Goal: Information Seeking & Learning: Compare options

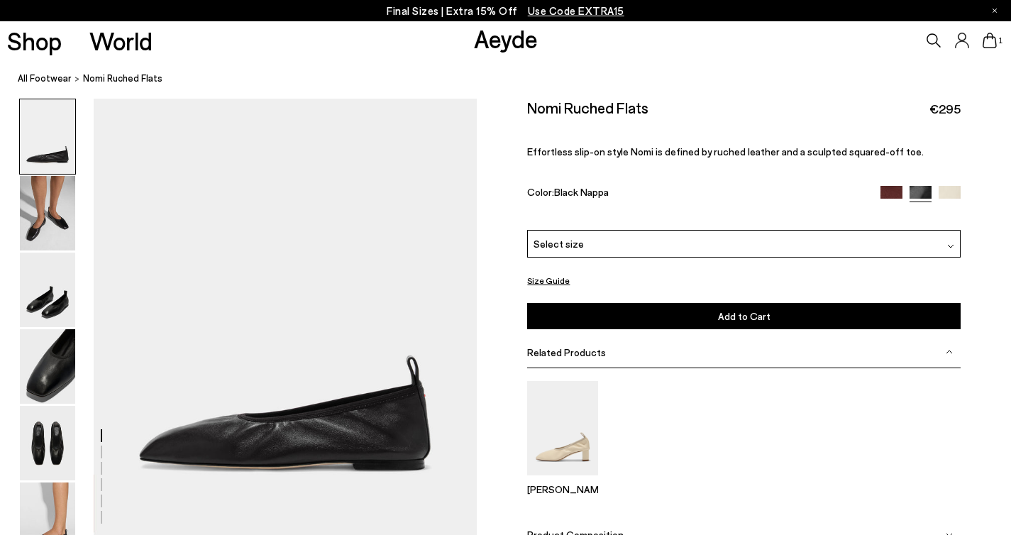
click at [590, 230] on div "Select size" at bounding box center [743, 244] width 433 height 28
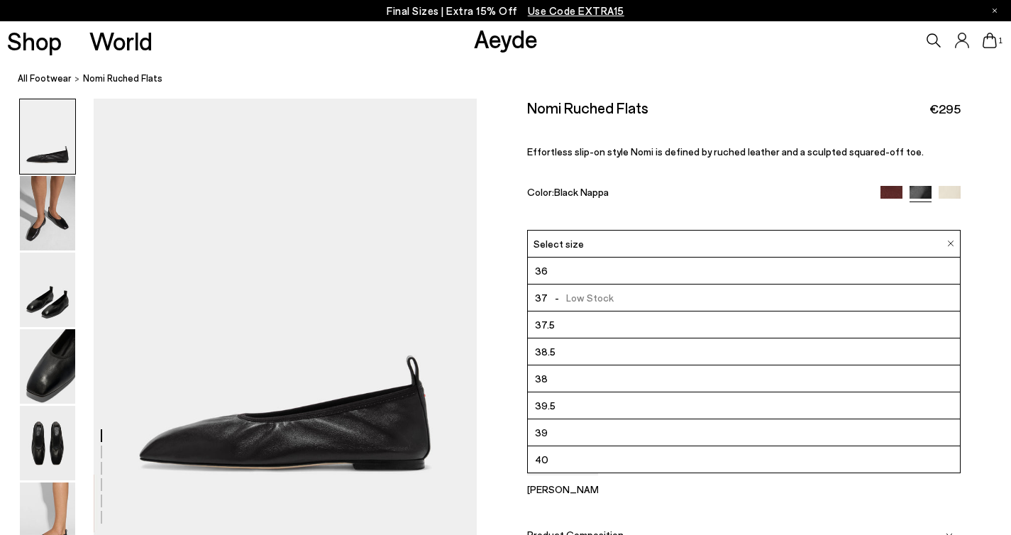
scroll to position [81, 0]
click at [574, 236] on span "Select size" at bounding box center [558, 243] width 50 height 15
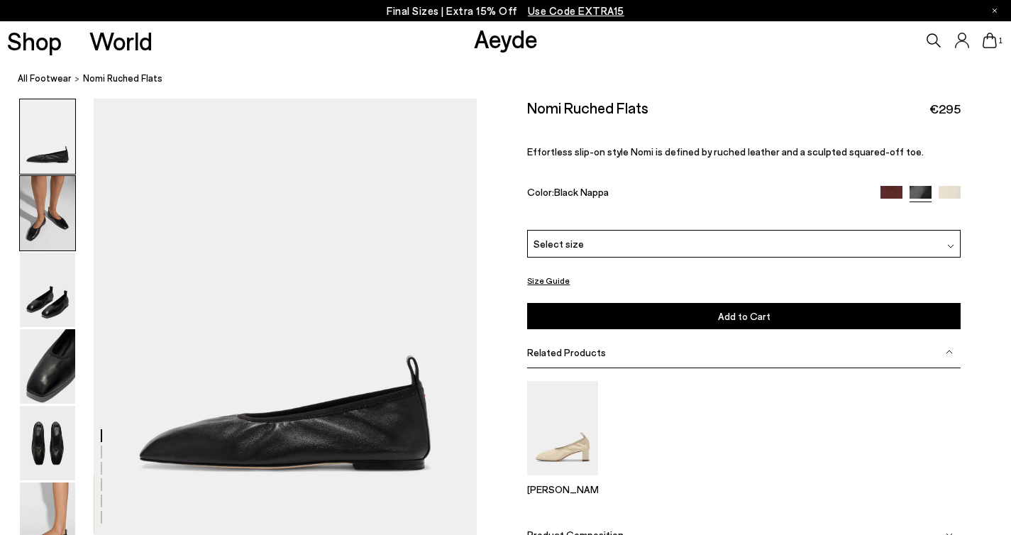
click at [36, 230] on img at bounding box center [47, 213] width 55 height 74
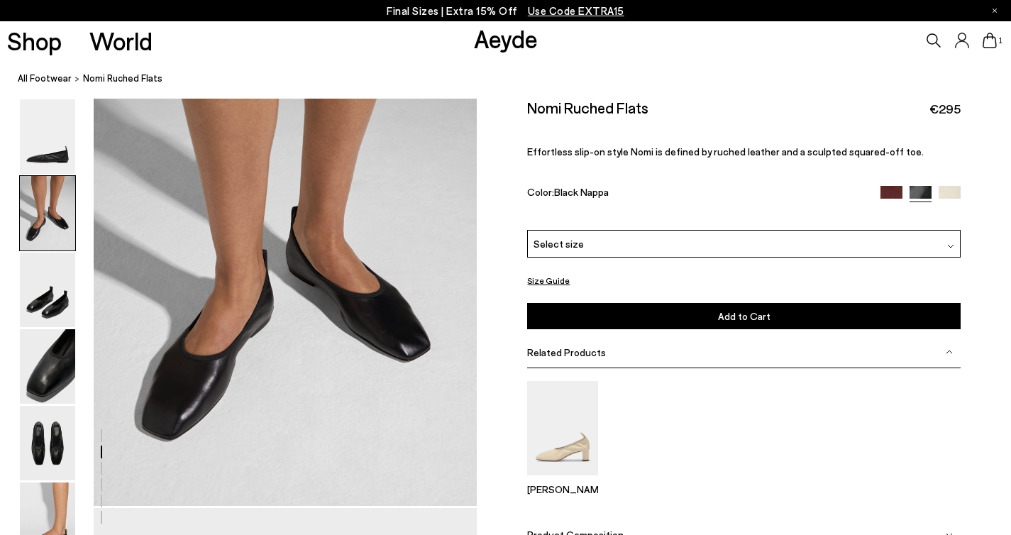
scroll to position [553, 0]
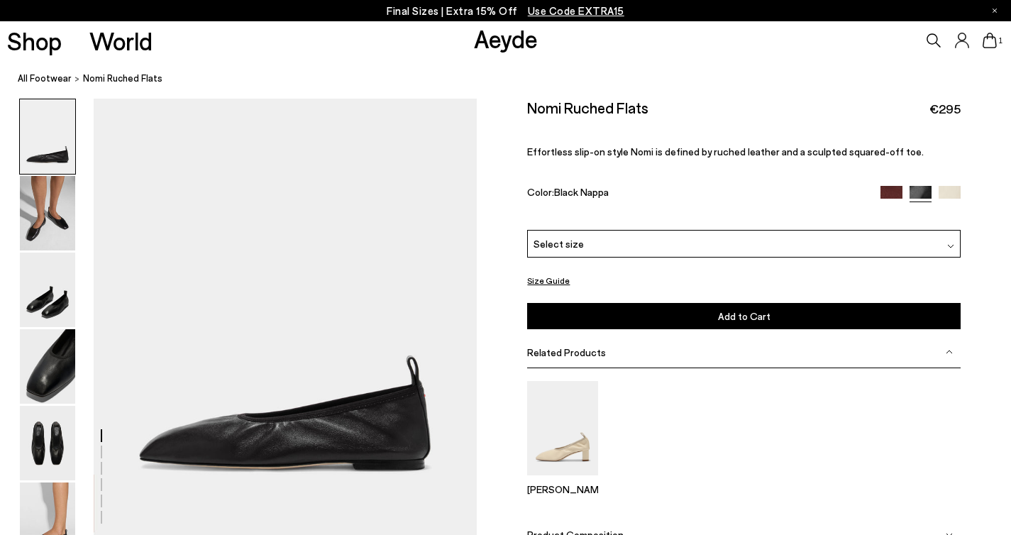
click at [892, 186] on img at bounding box center [891, 197] width 22 height 22
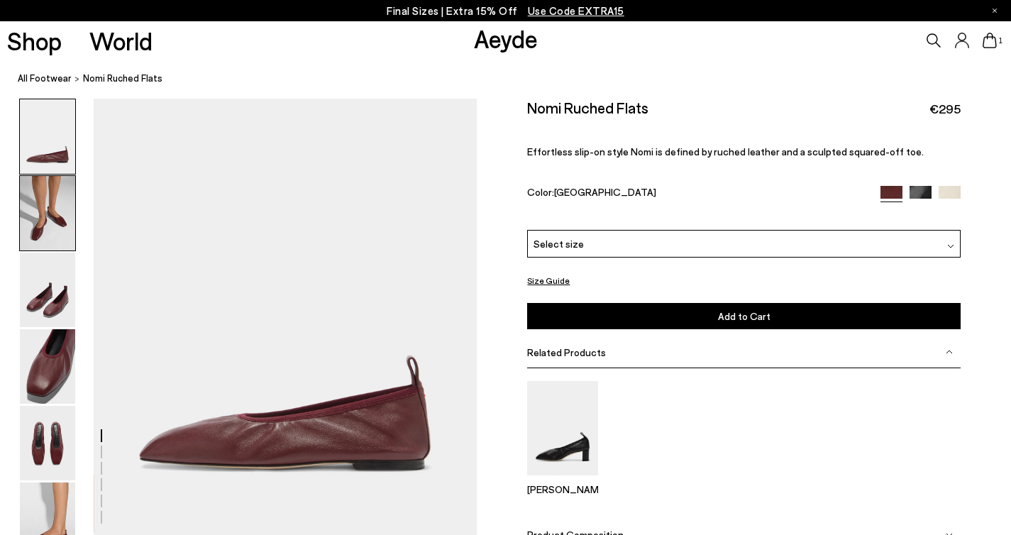
click at [39, 218] on img at bounding box center [47, 213] width 55 height 74
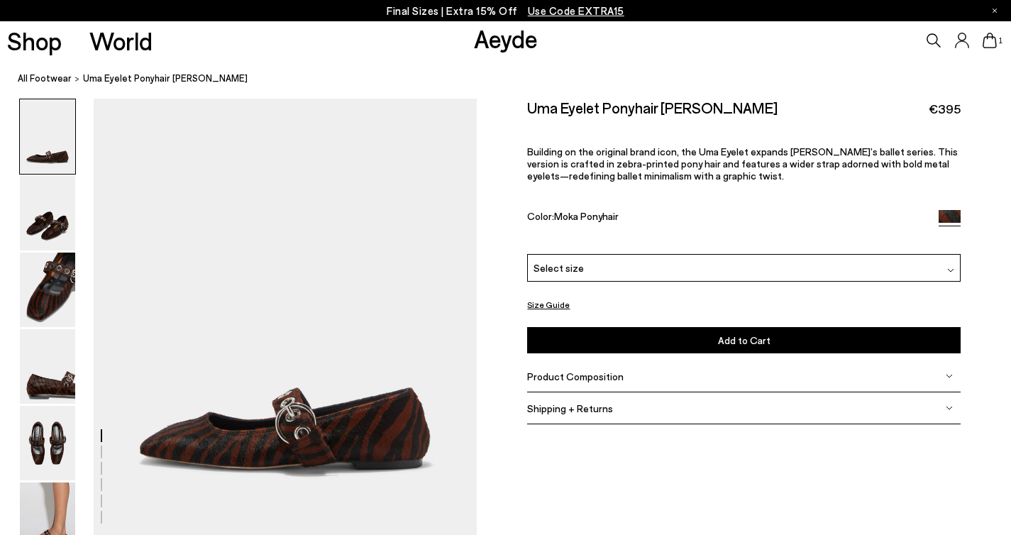
click at [576, 260] on span "Select size" at bounding box center [558, 267] width 50 height 15
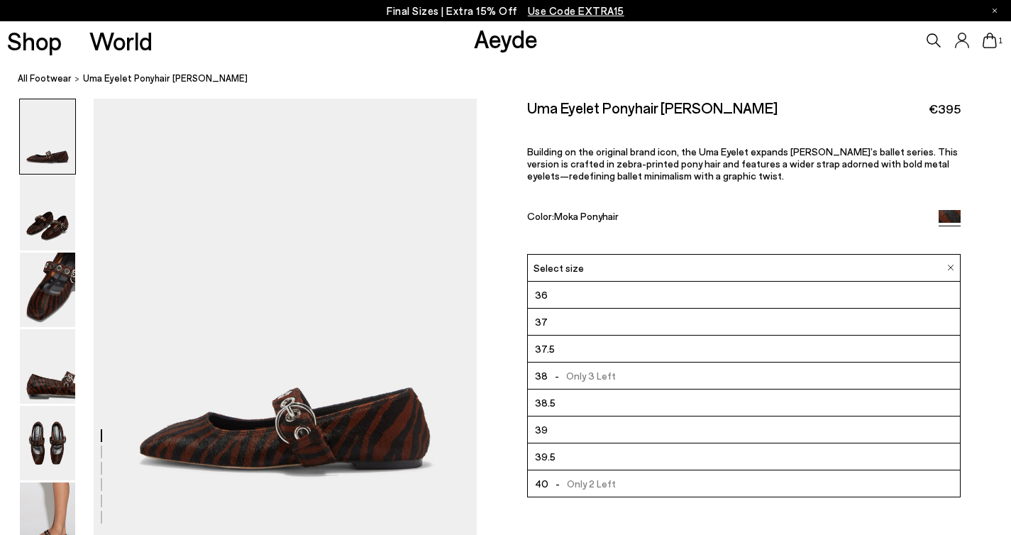
scroll to position [81, 0]
click at [542, 260] on span "Select size" at bounding box center [558, 267] width 50 height 15
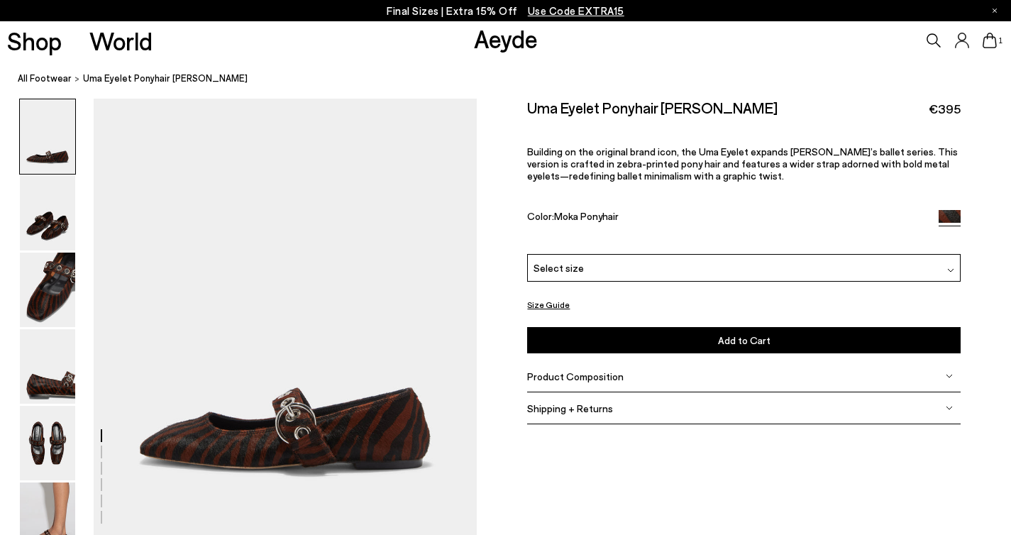
click at [497, 270] on div "Size Guide Shoes Belt Our shoes come in European sizing. The easiest way to mea…" at bounding box center [744, 270] width 534 height 342
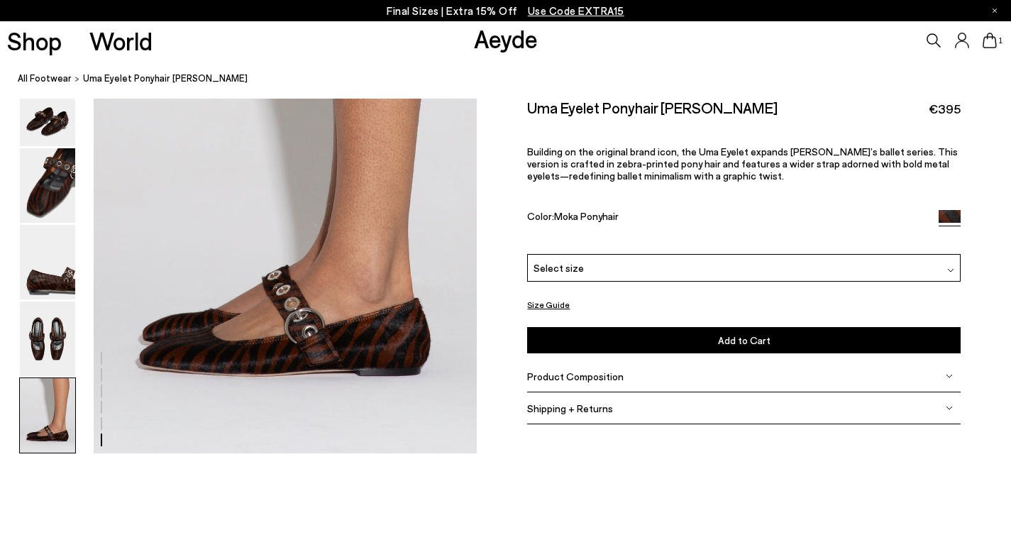
scroll to position [2644, 0]
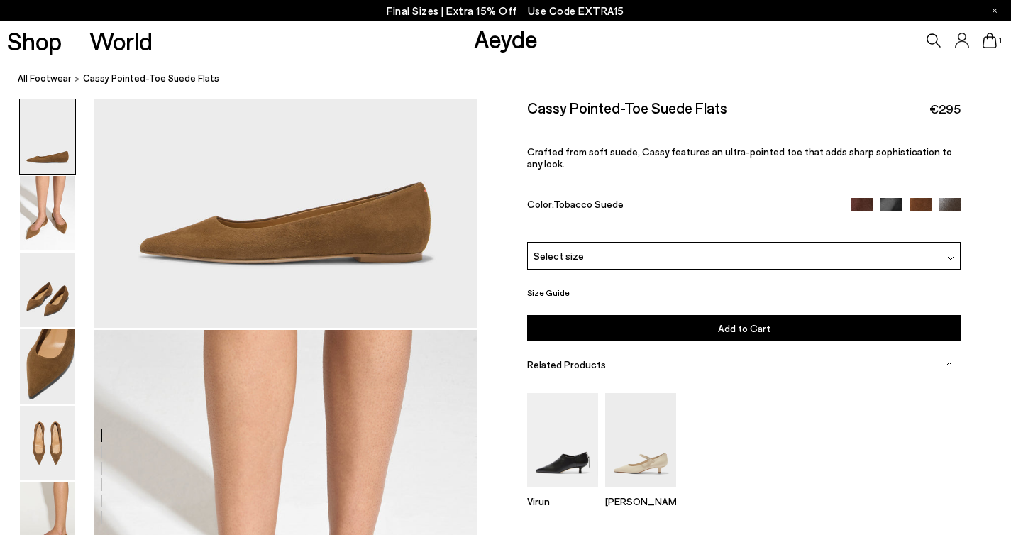
scroll to position [227, 0]
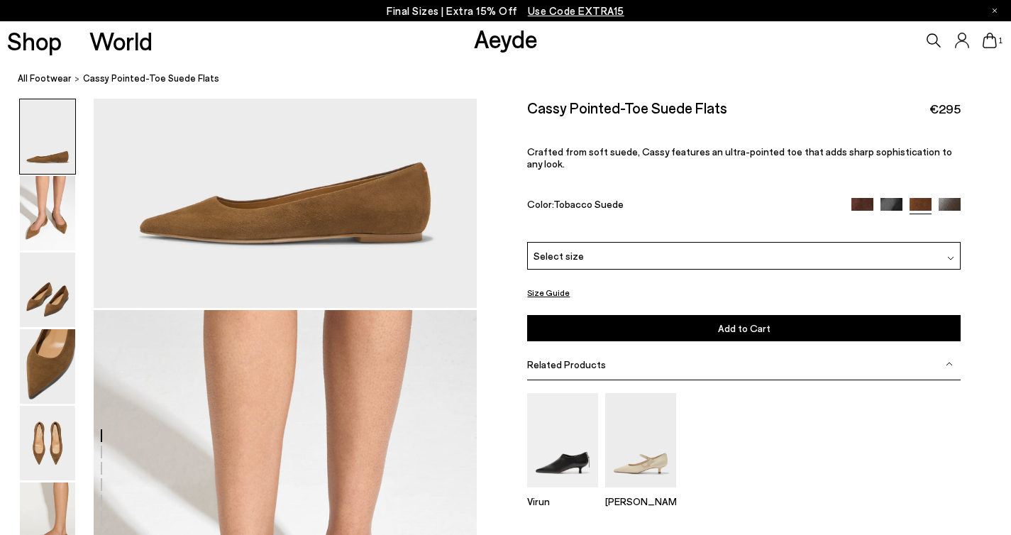
click at [580, 242] on div "Select size" at bounding box center [743, 256] width 433 height 28
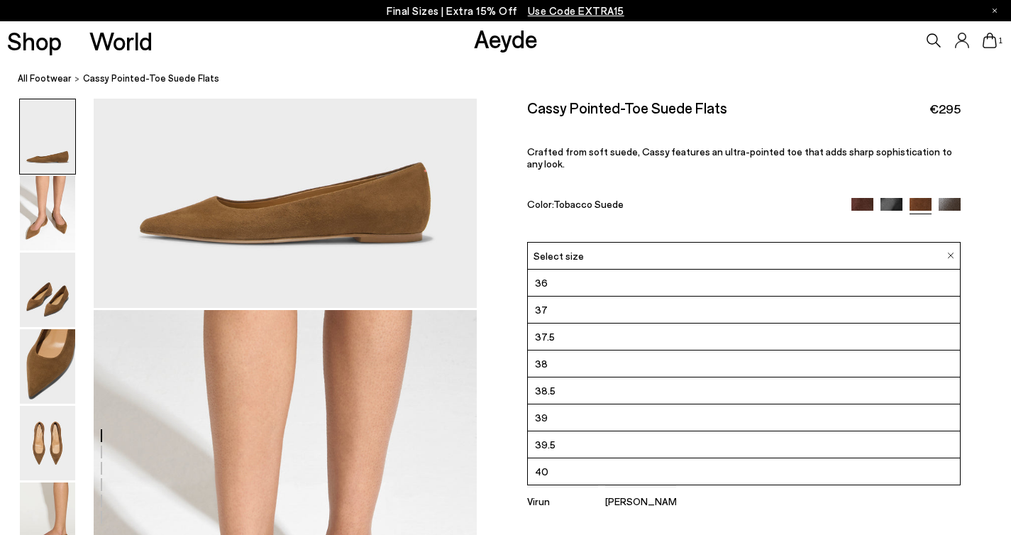
scroll to position [81, 0]
click at [603, 242] on div "Select size" at bounding box center [743, 256] width 433 height 28
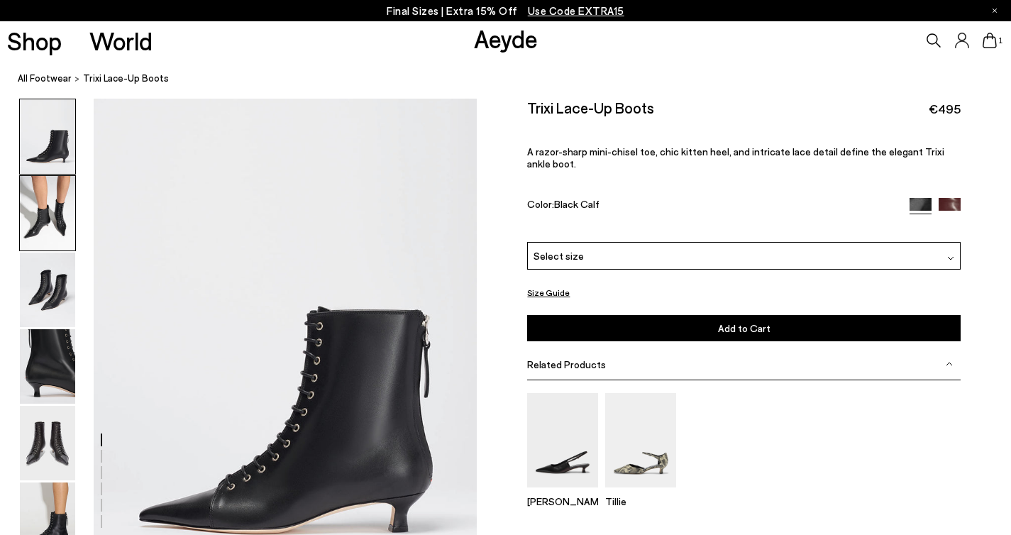
click at [53, 219] on img at bounding box center [47, 213] width 55 height 74
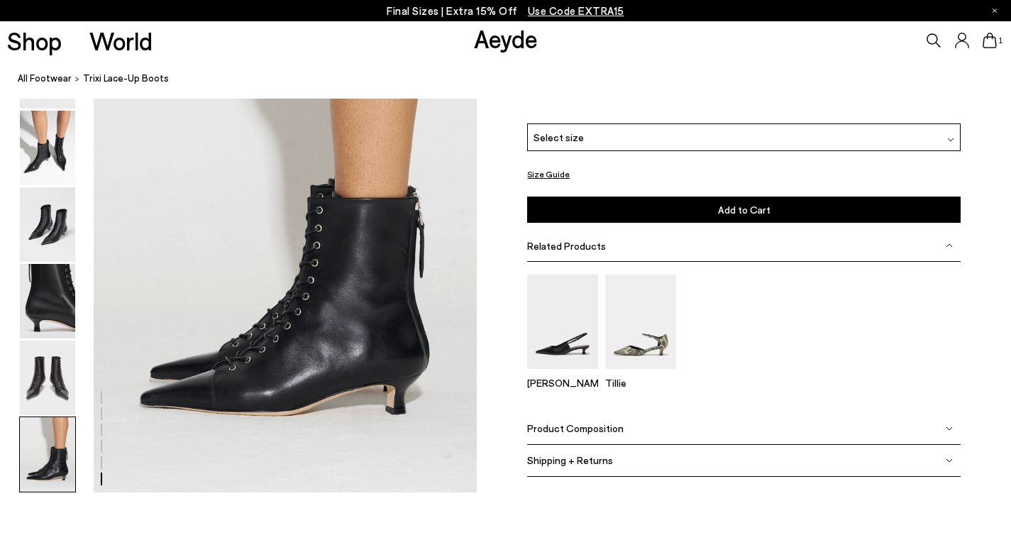
scroll to position [2683, 0]
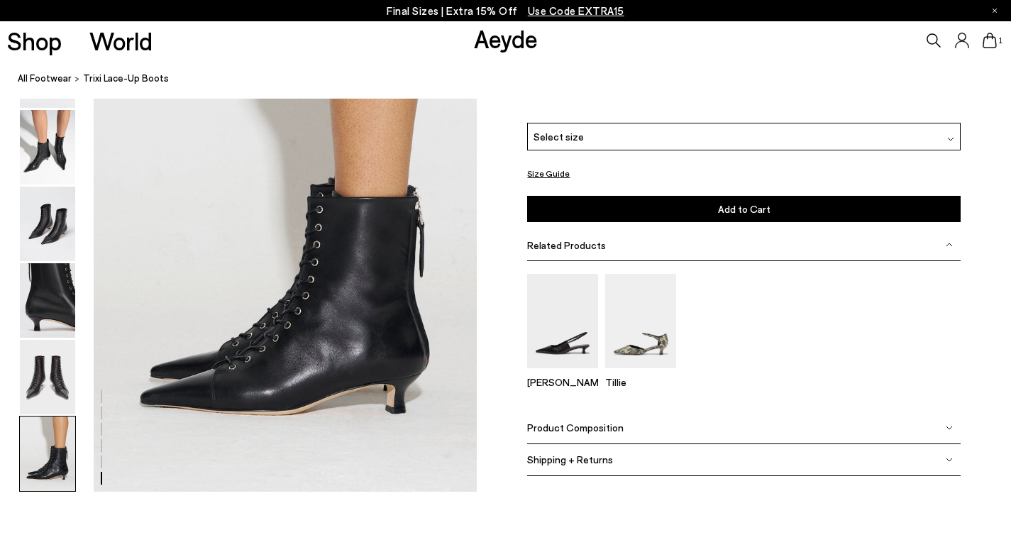
click at [585, 144] on div "Select size" at bounding box center [743, 137] width 433 height 28
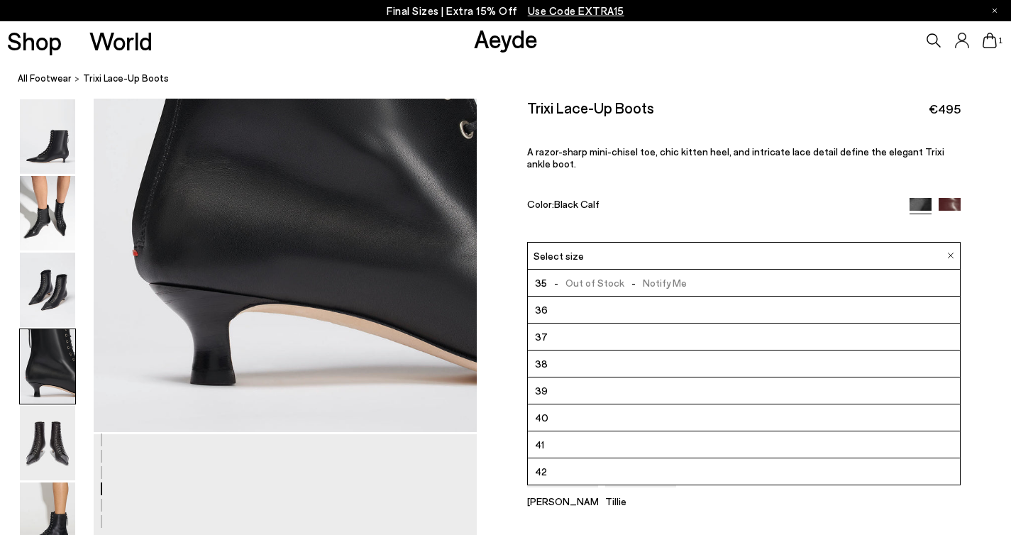
scroll to position [1546, 0]
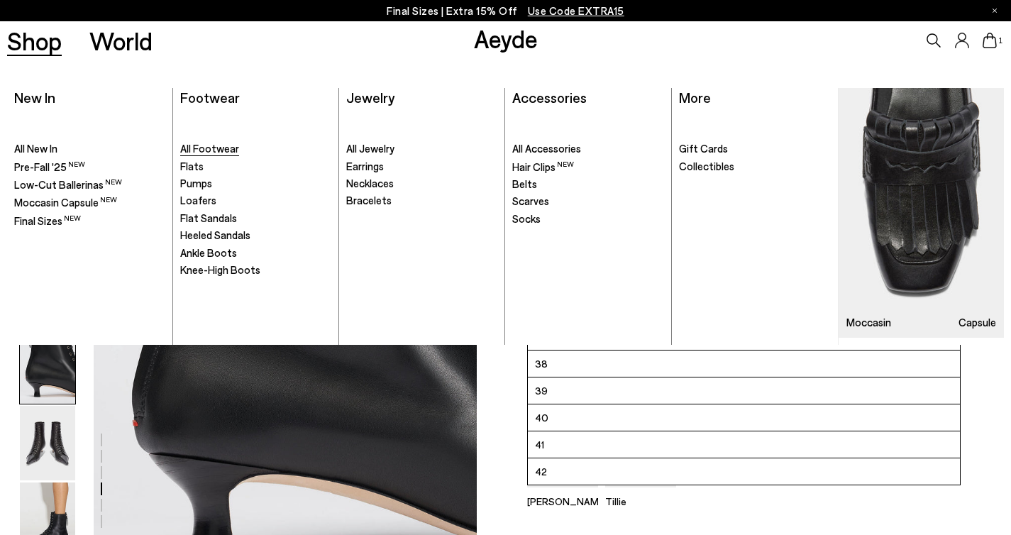
click at [215, 149] on span "All Footwear" at bounding box center [209, 148] width 59 height 13
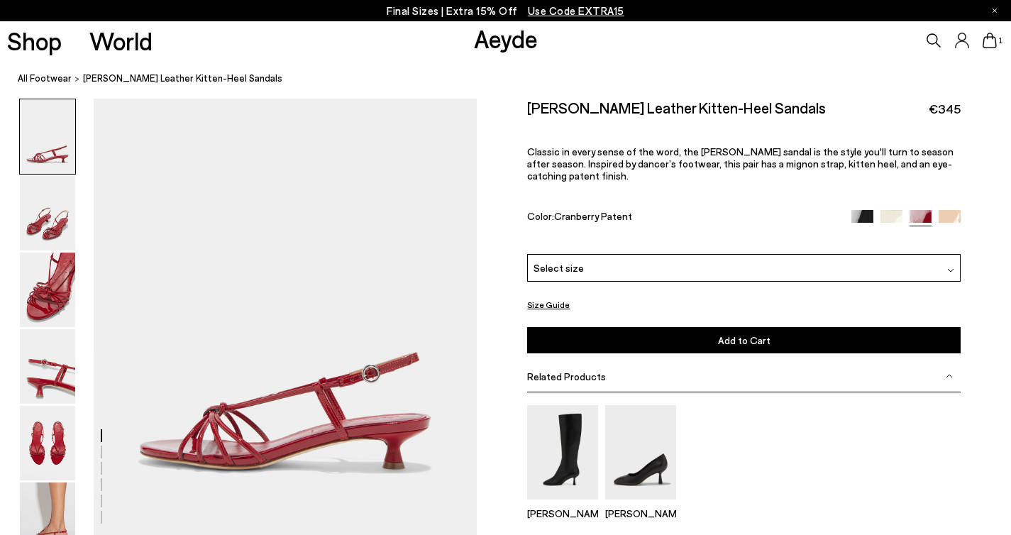
click at [558, 260] on span "Select size" at bounding box center [558, 267] width 50 height 15
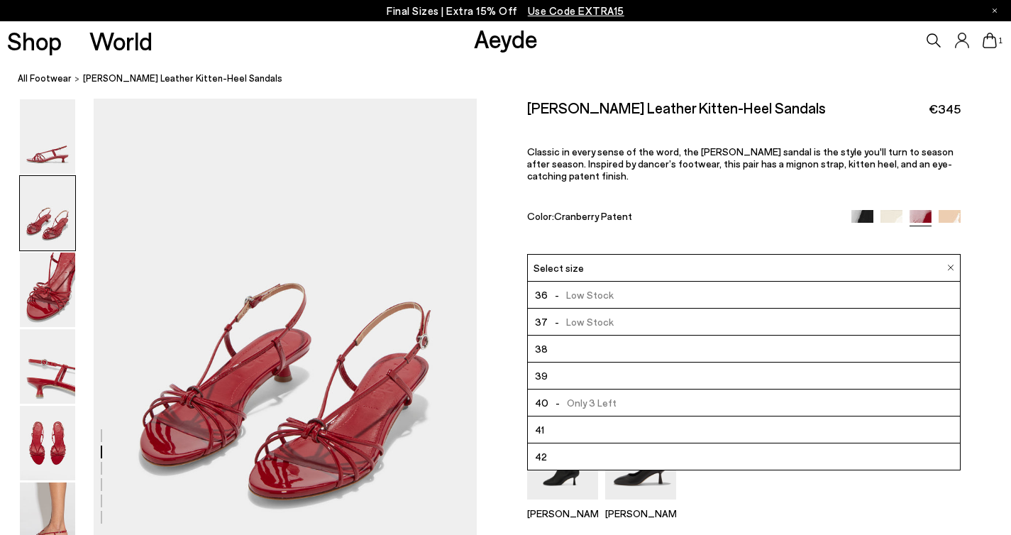
scroll to position [493, 0]
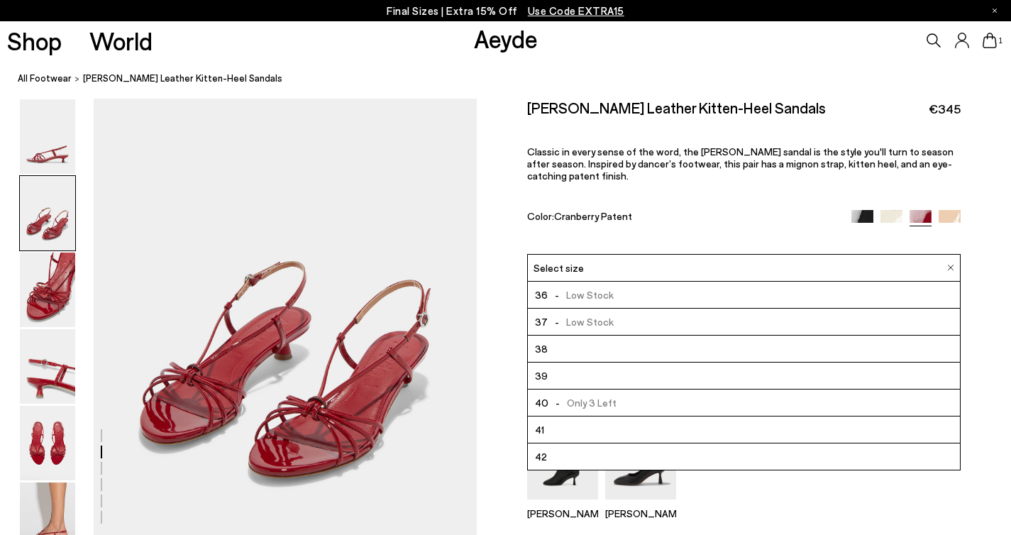
click at [500, 348] on div "Size Guide Shoes Belt Our shoes come in European sizing. The easiest way to mea…" at bounding box center [744, 361] width 534 height 525
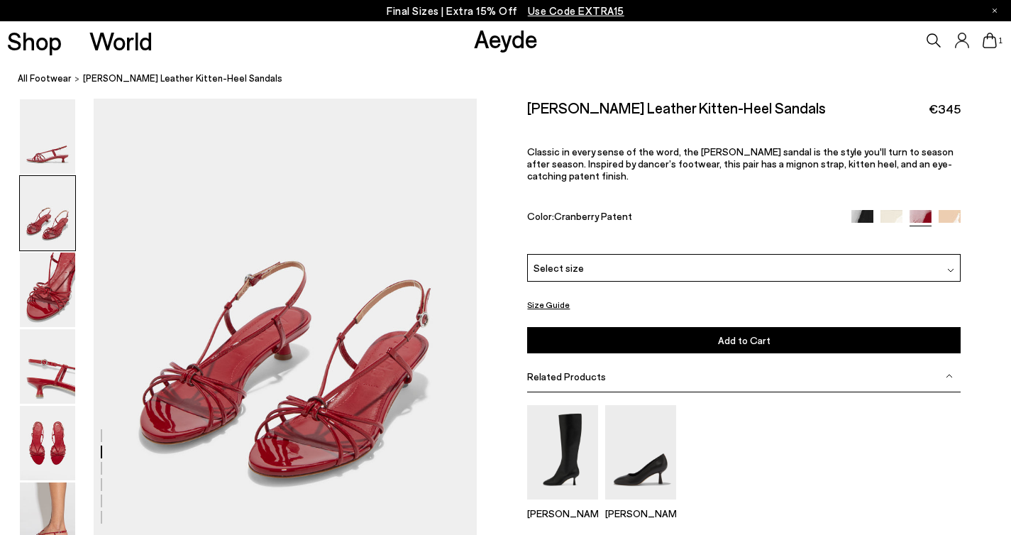
click at [948, 210] on img at bounding box center [949, 221] width 22 height 22
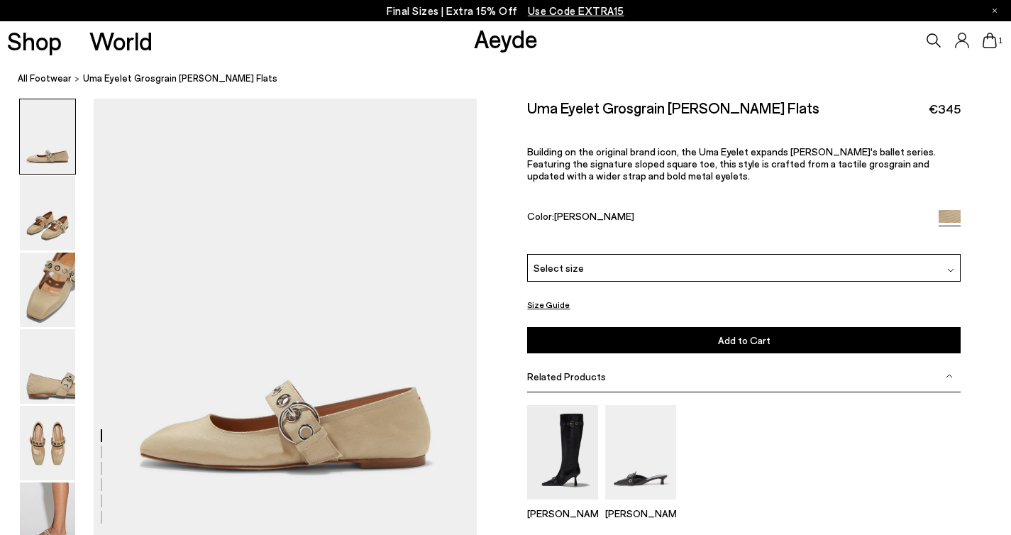
click at [593, 254] on div "Please Select a Color Latte Grosgrain Select size 36 - Low Stock 37 37.5 - Low …" at bounding box center [743, 303] width 433 height 99
click at [593, 254] on div "Select size" at bounding box center [743, 268] width 433 height 28
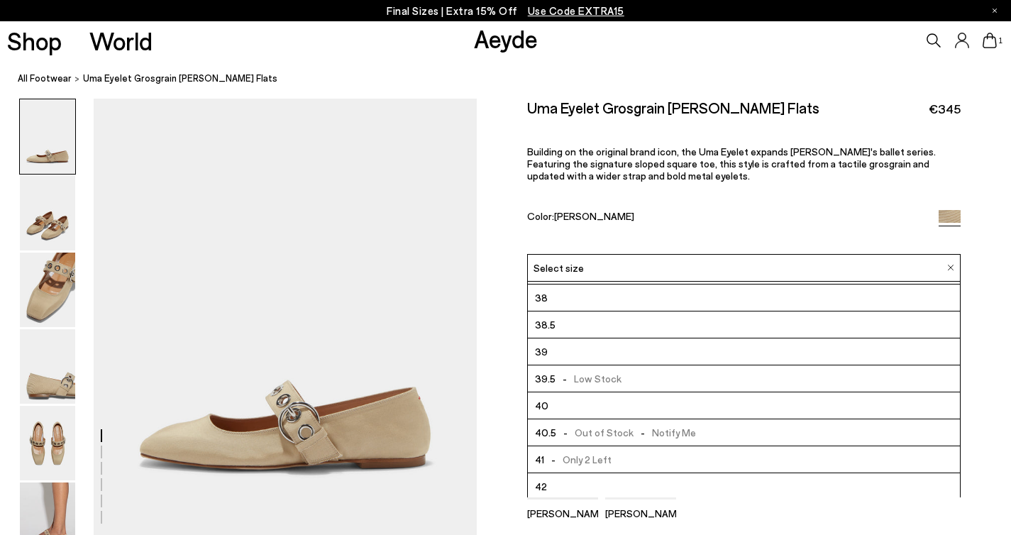
scroll to position [81, 0]
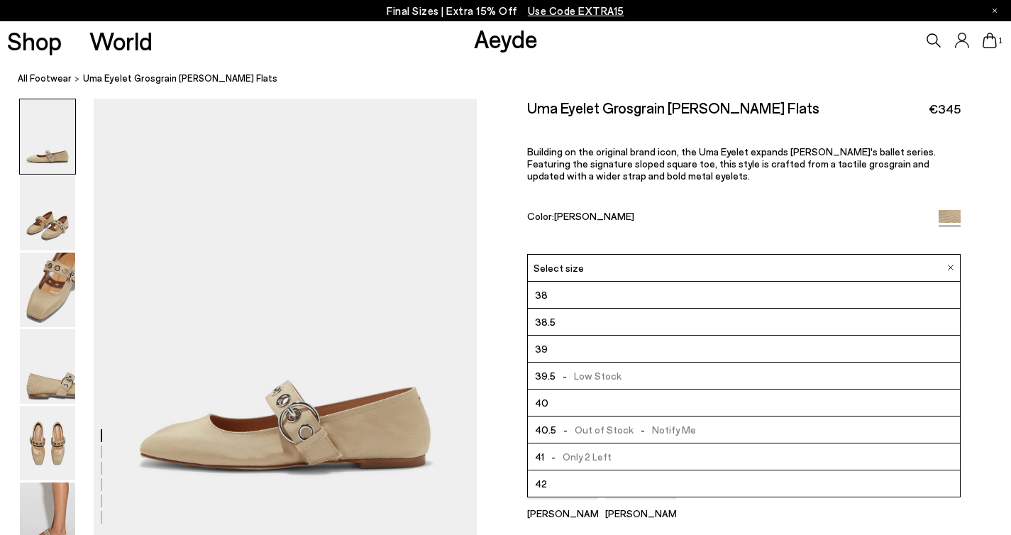
click at [543, 260] on span "Select size" at bounding box center [558, 267] width 50 height 15
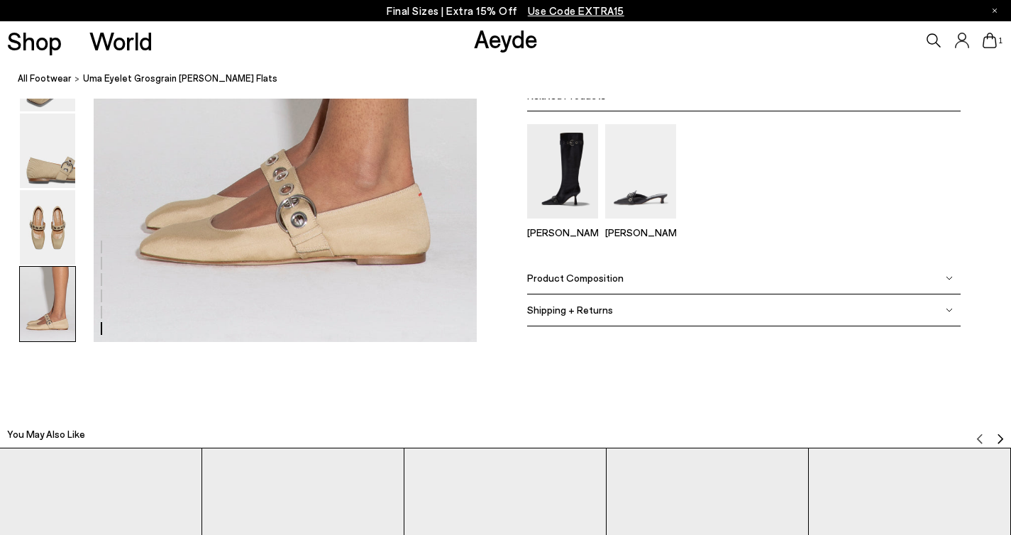
scroll to position [2771, 0]
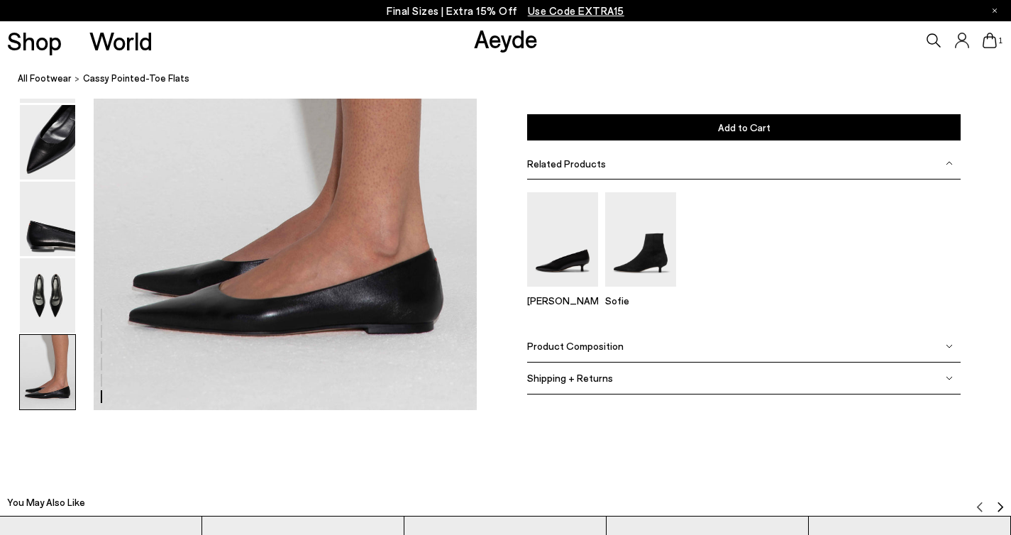
scroll to position [2674, 0]
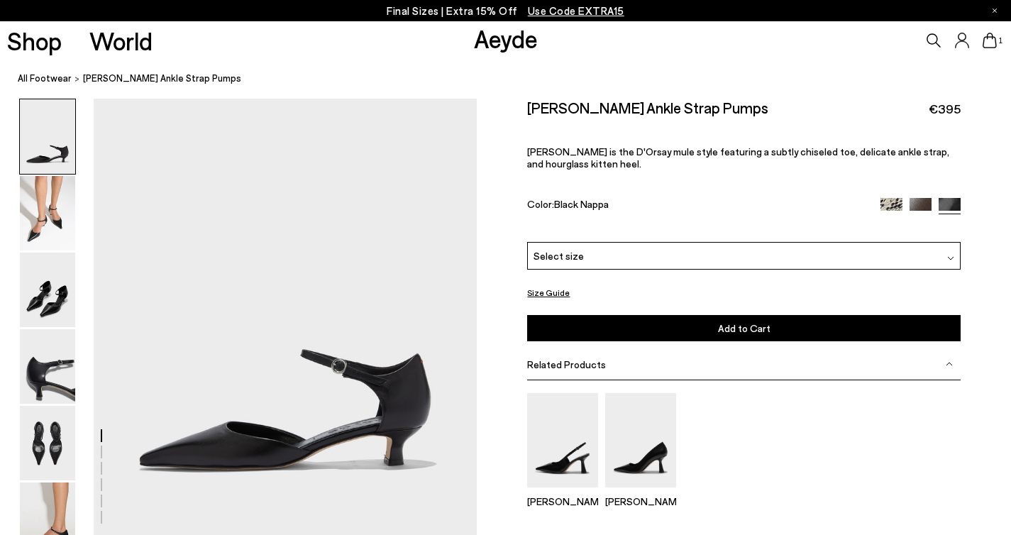
click at [593, 242] on div "Select size" at bounding box center [743, 256] width 433 height 28
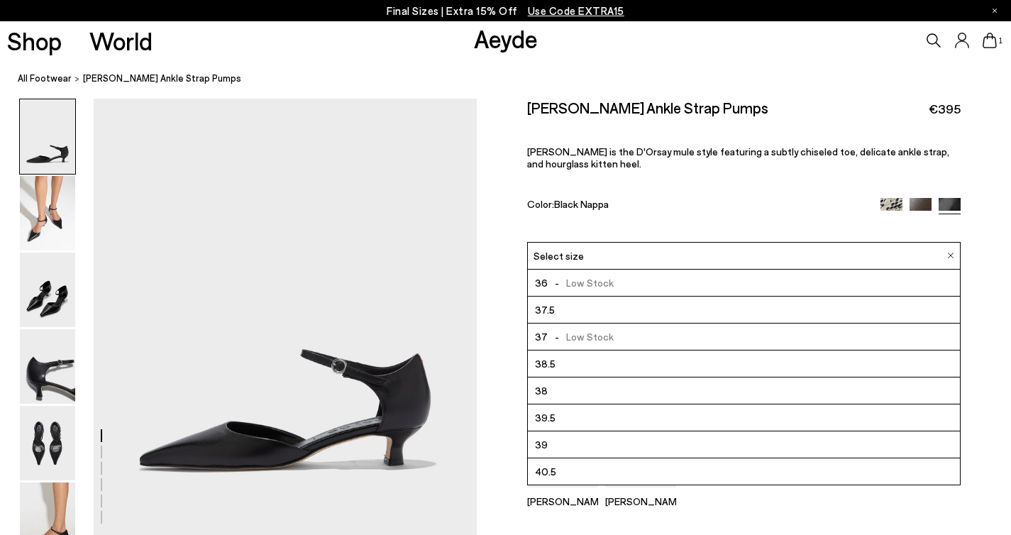
scroll to position [81, 0]
click at [548, 248] on span "Select size" at bounding box center [558, 255] width 50 height 15
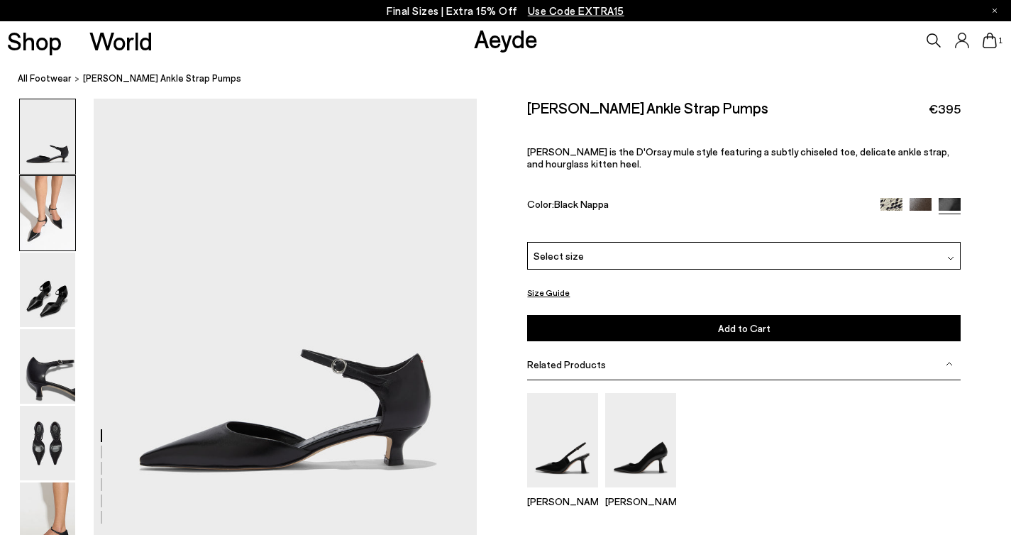
click at [31, 219] on img at bounding box center [47, 213] width 55 height 74
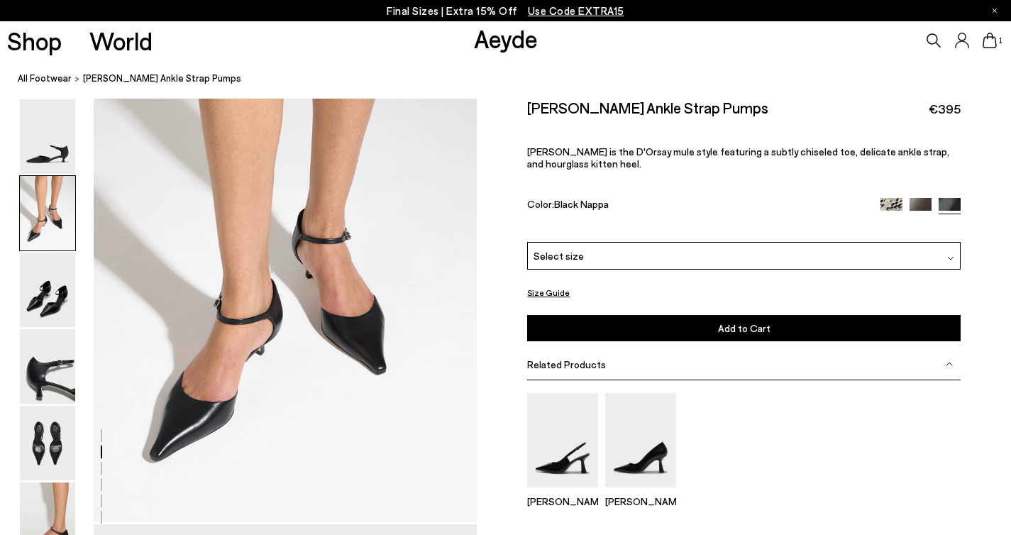
scroll to position [527, 0]
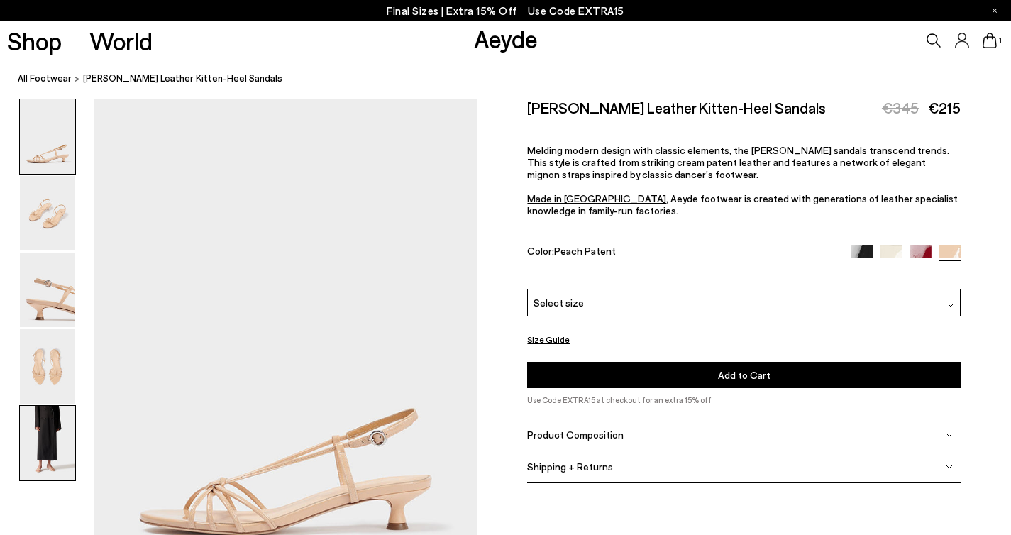
click at [46, 436] on img at bounding box center [47, 443] width 55 height 74
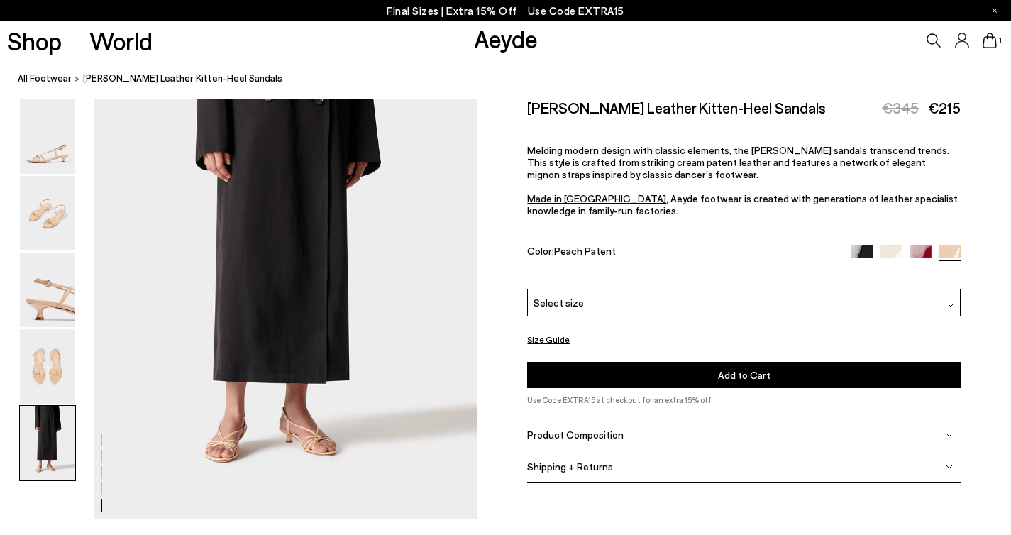
scroll to position [2151, 0]
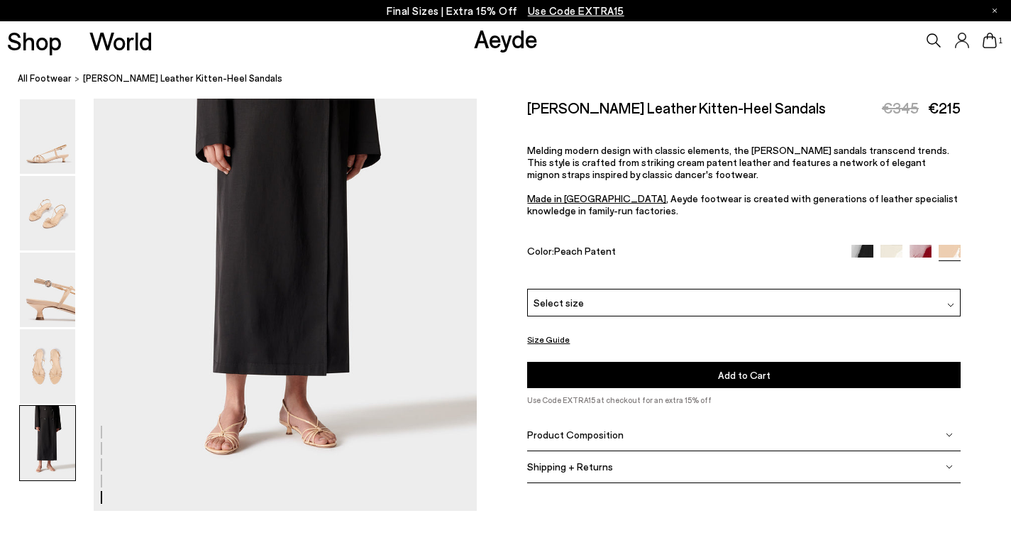
click at [553, 295] on span "Select size" at bounding box center [558, 302] width 50 height 15
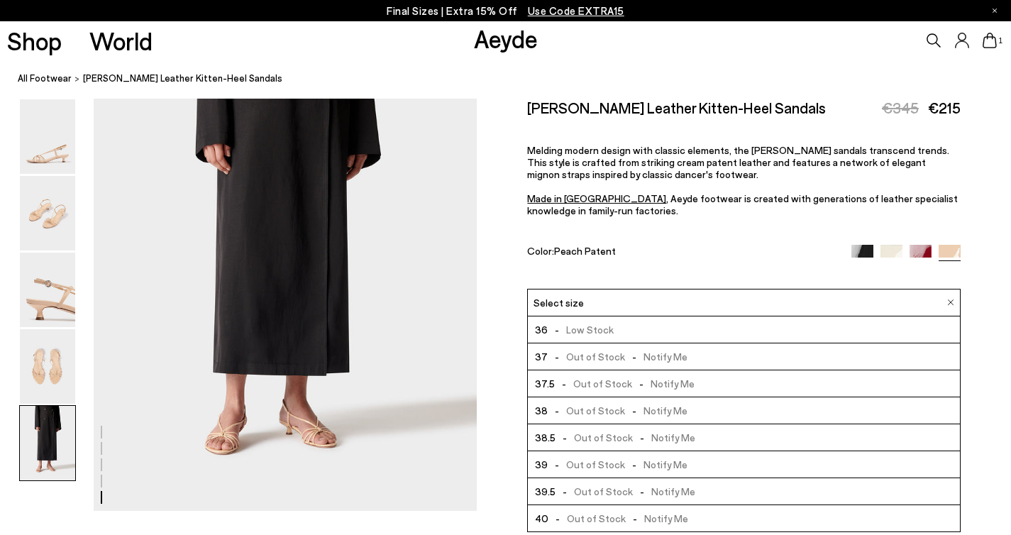
scroll to position [81, 0]
click at [548, 295] on span "Select size" at bounding box center [558, 302] width 50 height 15
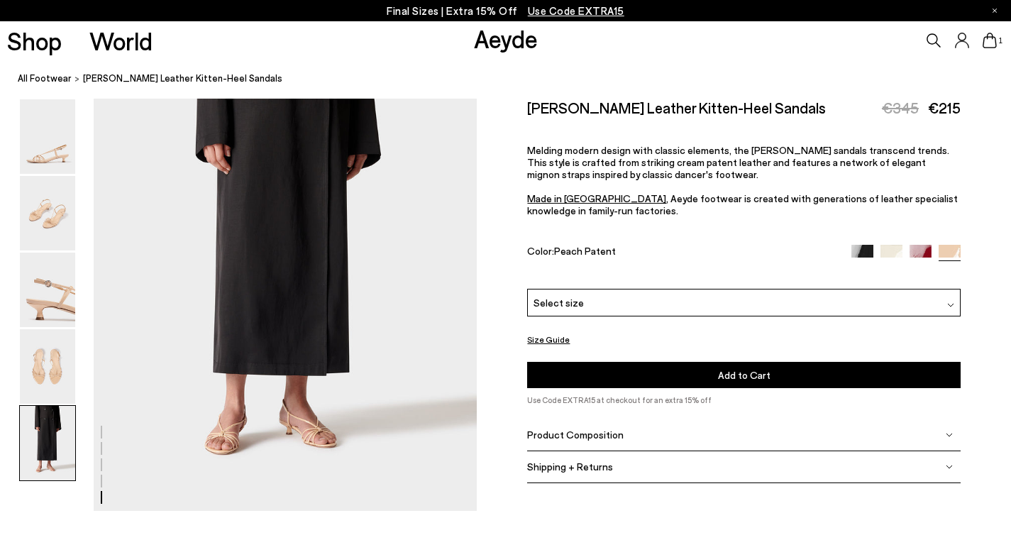
click at [894, 245] on img at bounding box center [891, 256] width 22 height 22
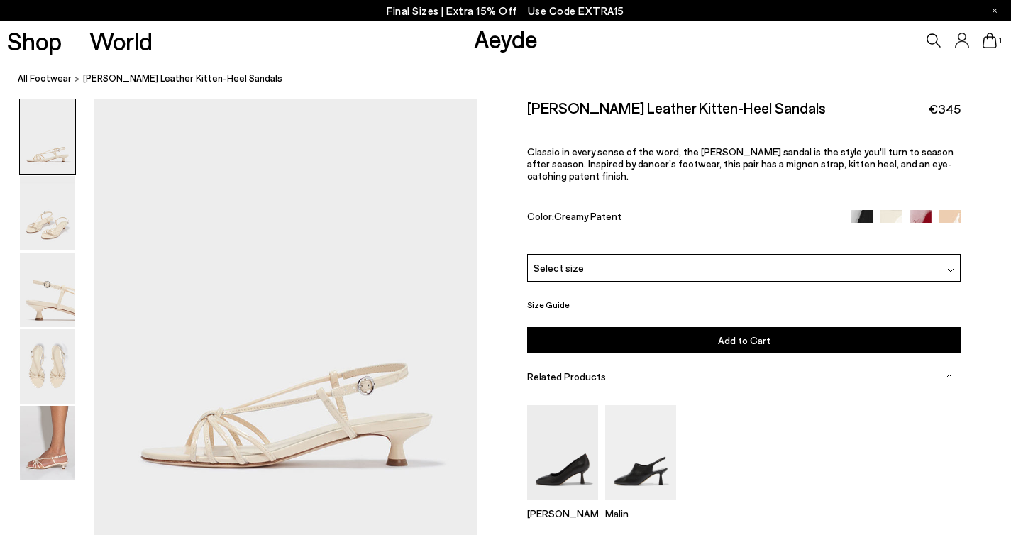
click at [562, 260] on span "Select size" at bounding box center [558, 267] width 50 height 15
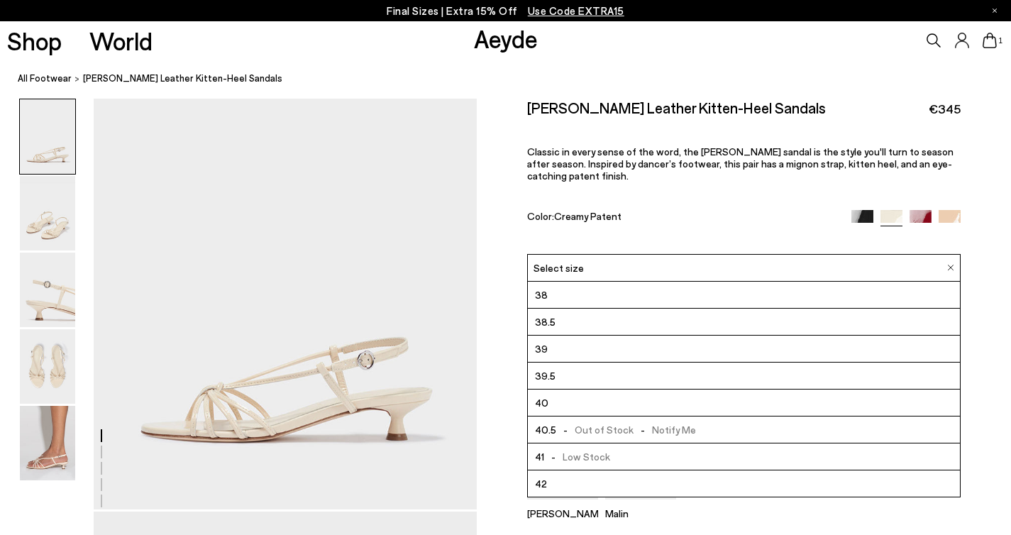
scroll to position [35, 0]
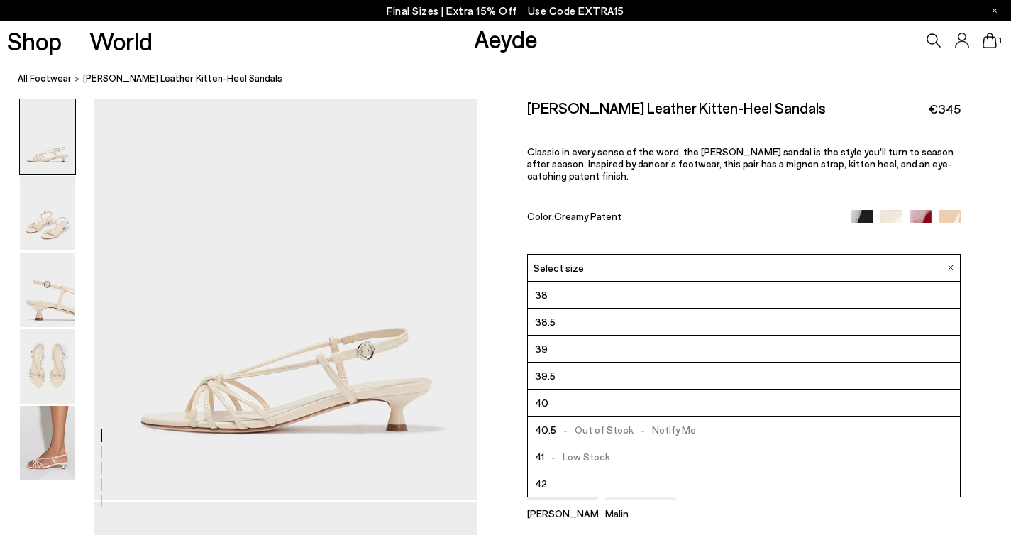
click at [556, 260] on span "Select size" at bounding box center [558, 267] width 50 height 15
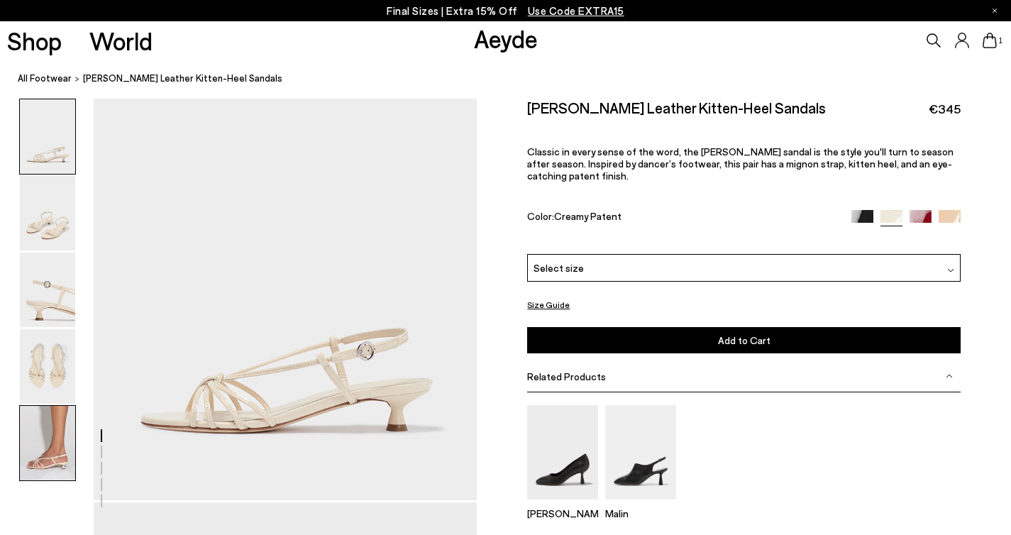
click at [49, 448] on img at bounding box center [47, 443] width 55 height 74
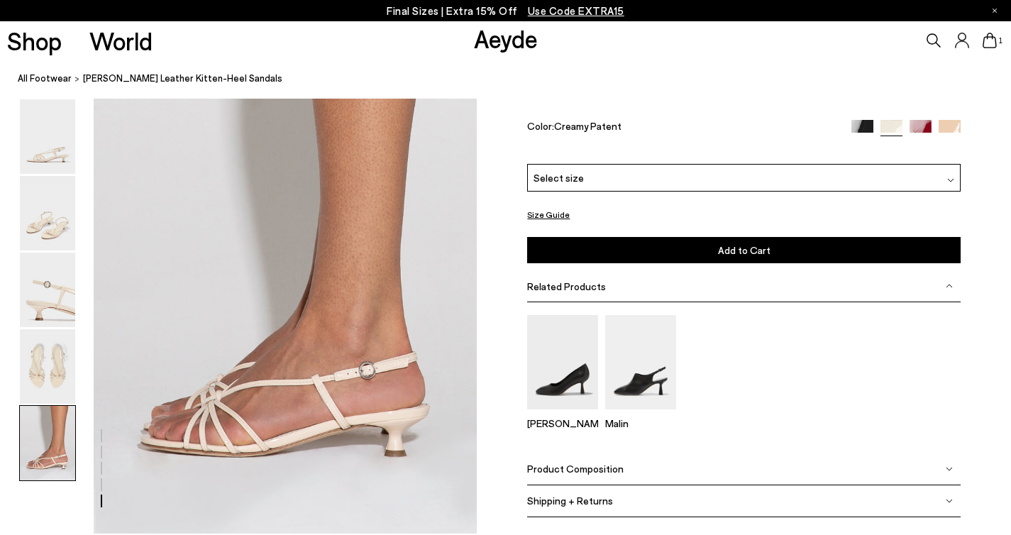
scroll to position [2076, 0]
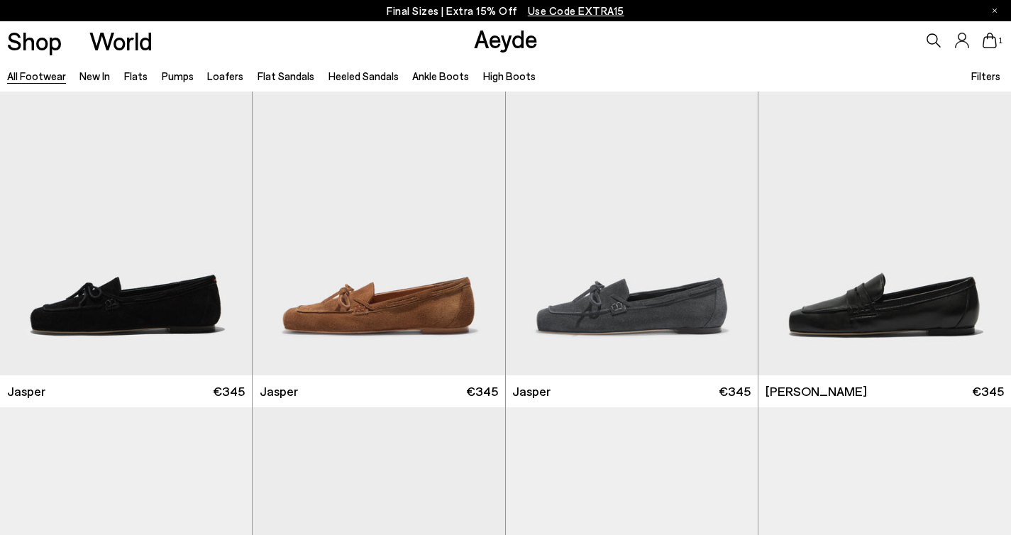
scroll to position [382, 0]
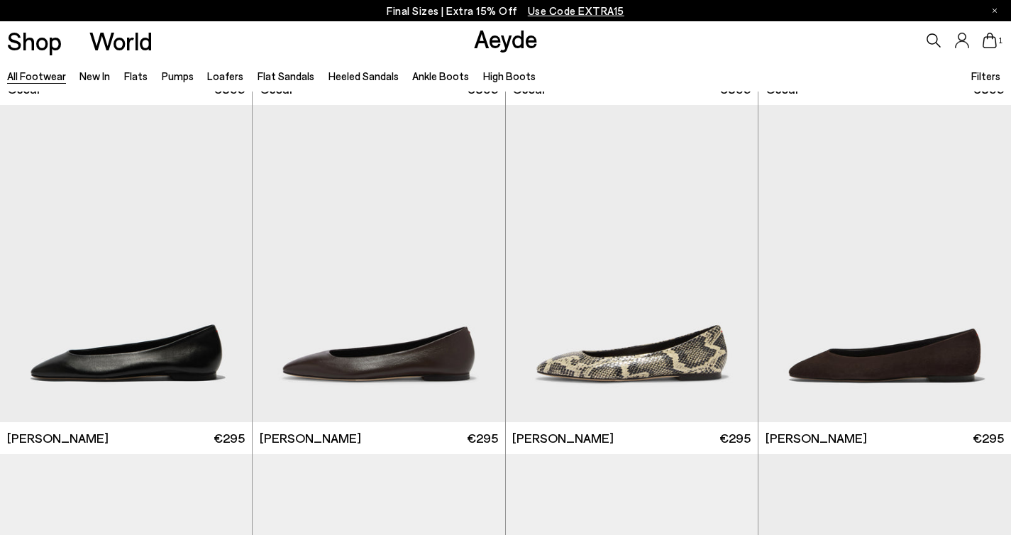
scroll to position [2086, 0]
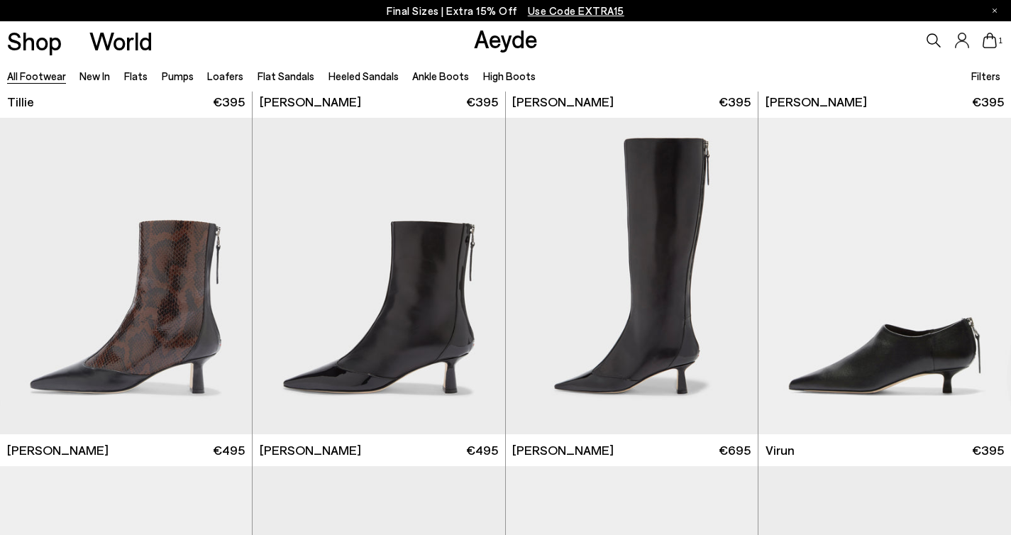
scroll to position [4164, 0]
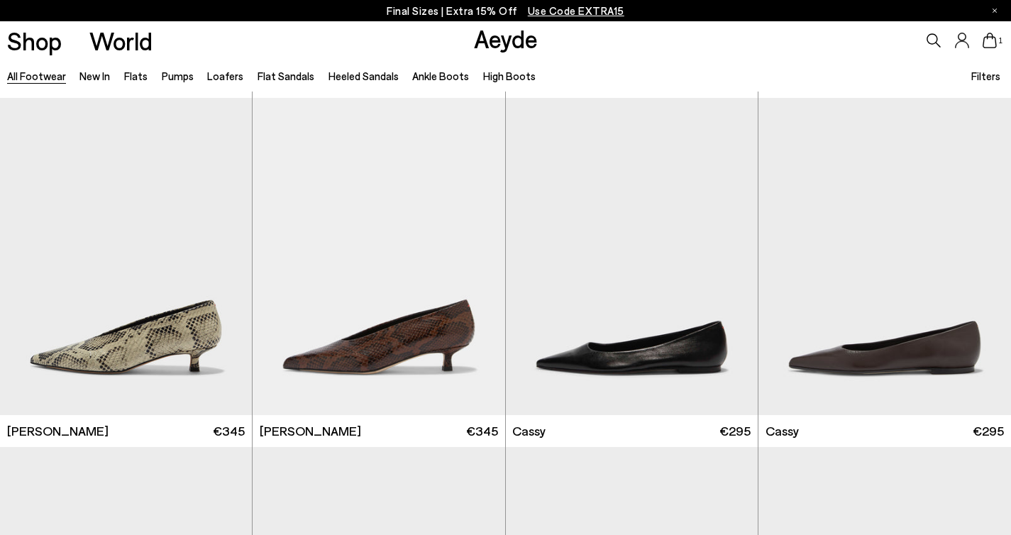
scroll to position [5131, 0]
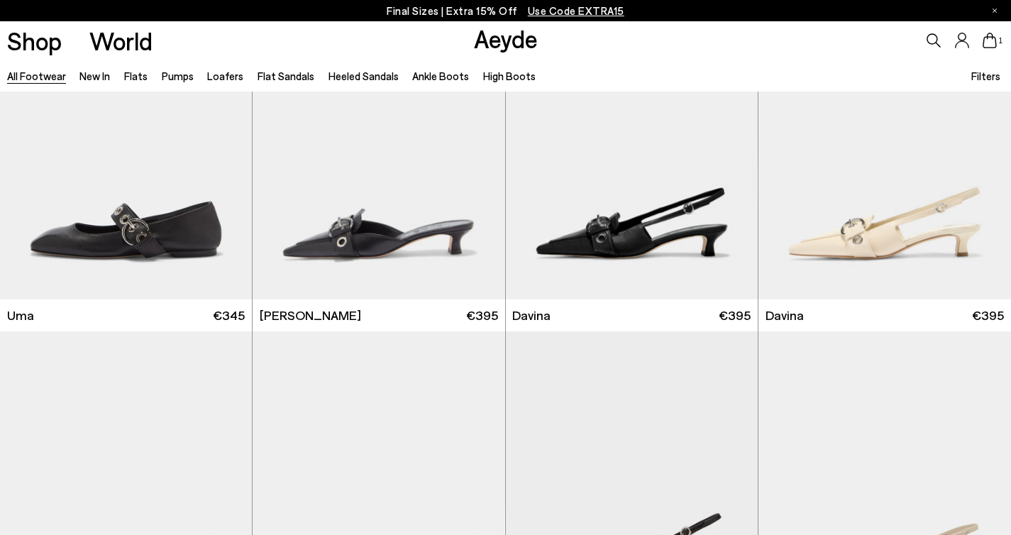
scroll to position [7778, 0]
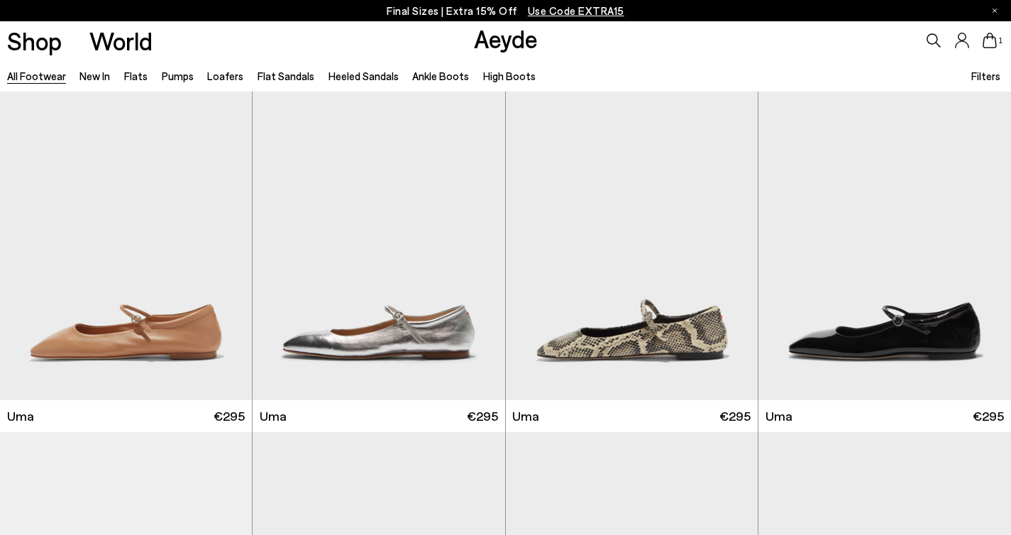
scroll to position [10473, 0]
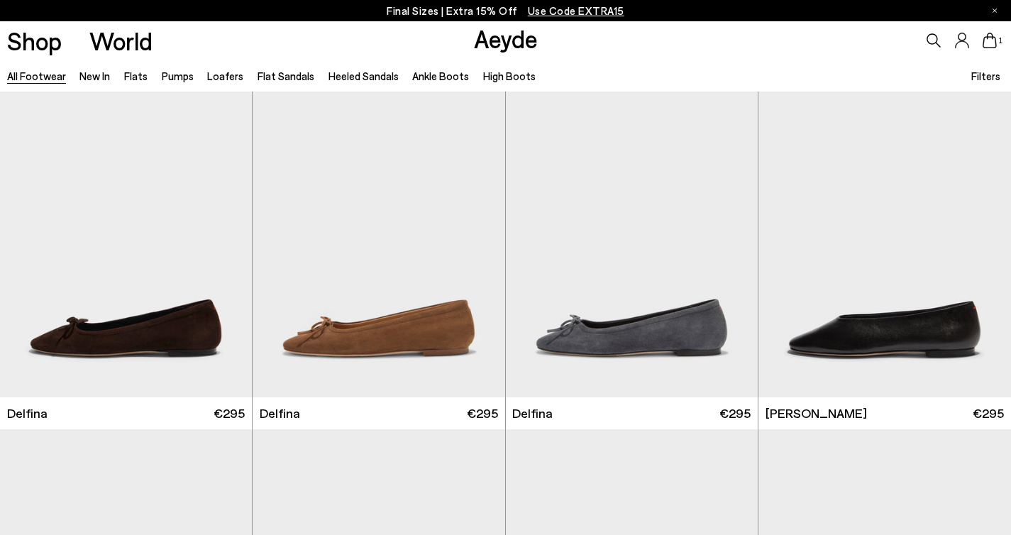
scroll to position [12573, 0]
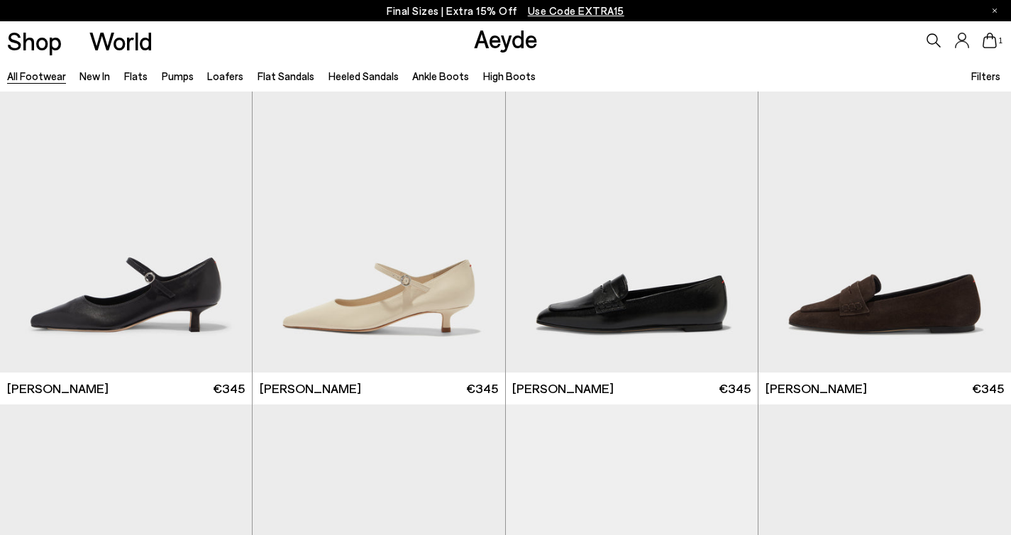
scroll to position [13989, 0]
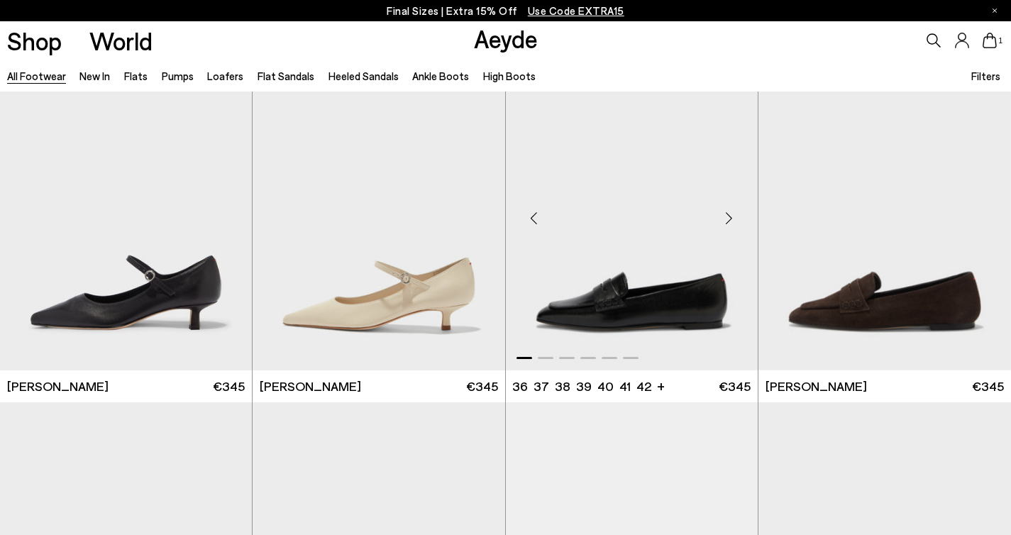
click at [729, 220] on div "Next slide" at bounding box center [729, 217] width 43 height 43
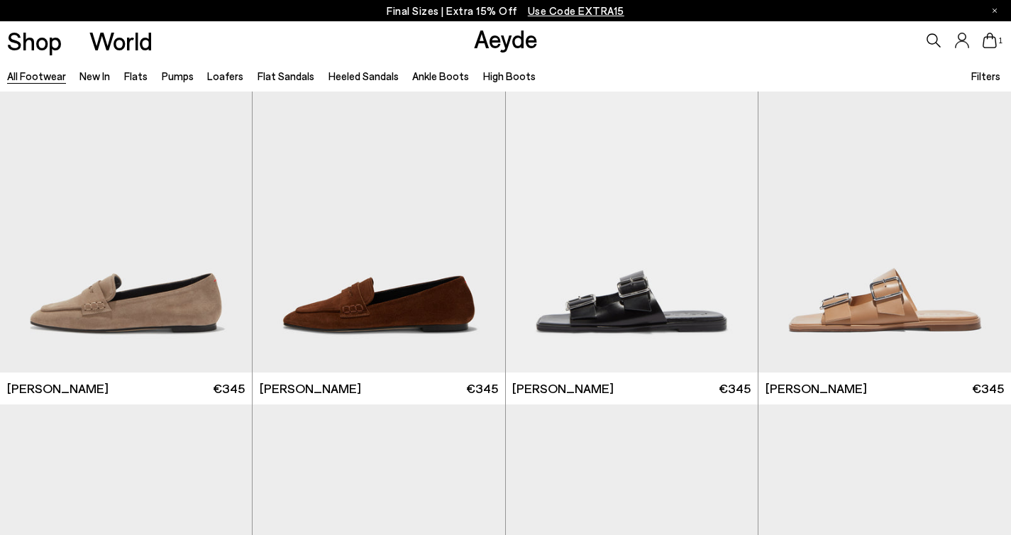
scroll to position [14364, 0]
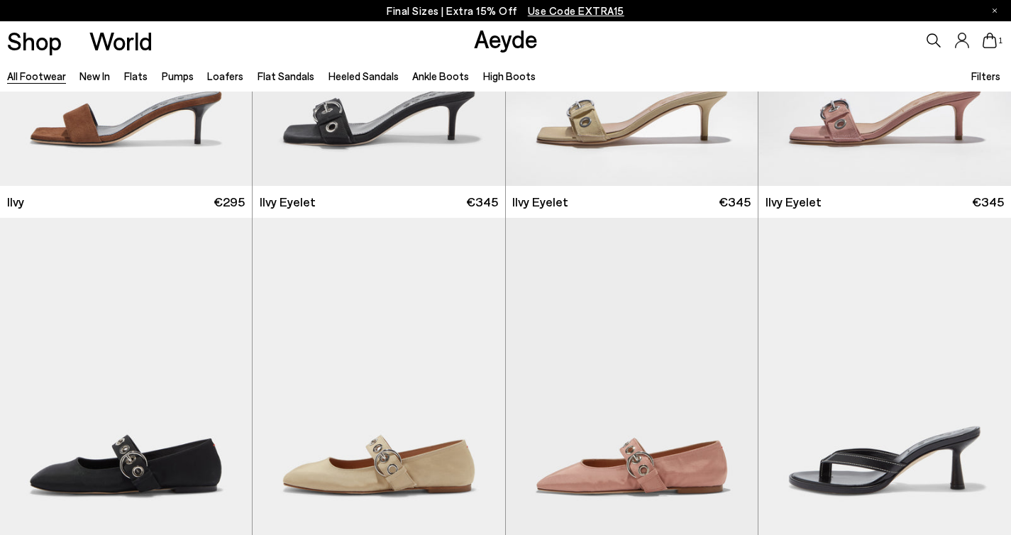
scroll to position [15699, 0]
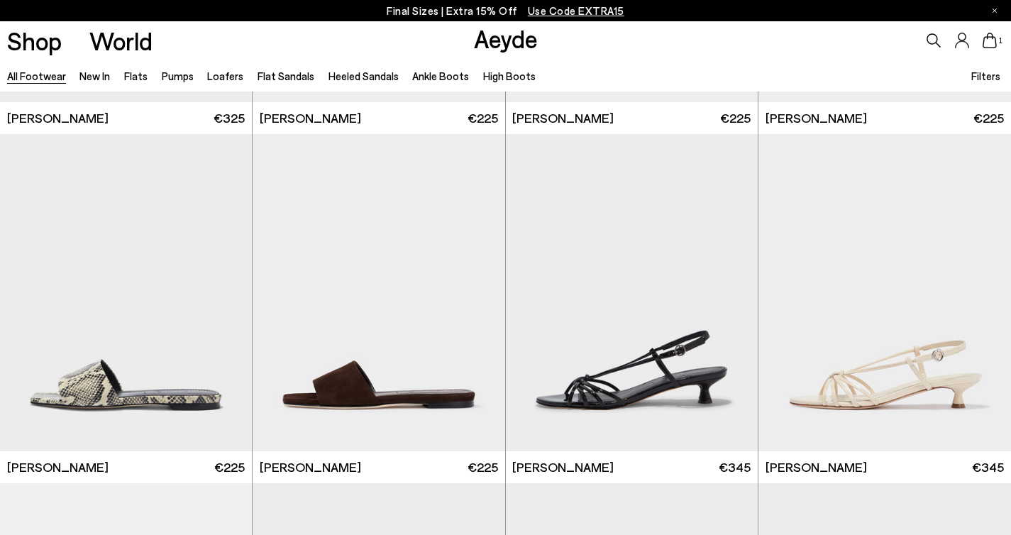
scroll to position [18865, 0]
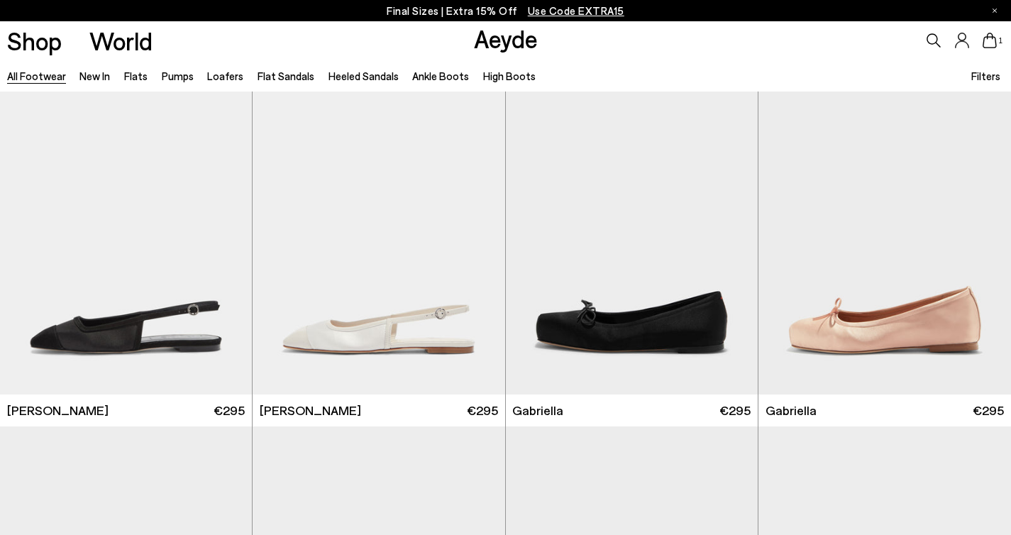
scroll to position [21300, 0]
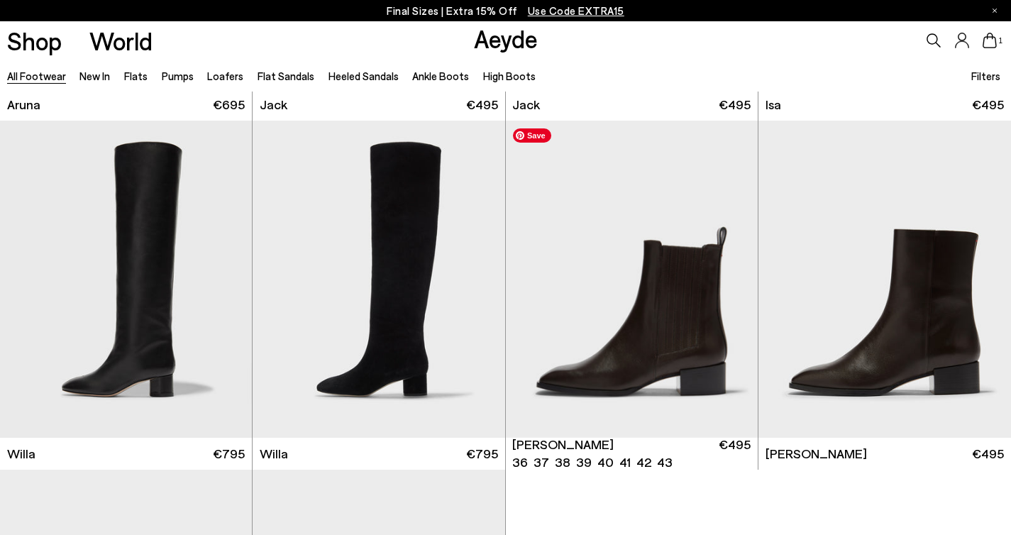
scroll to position [23679, 0]
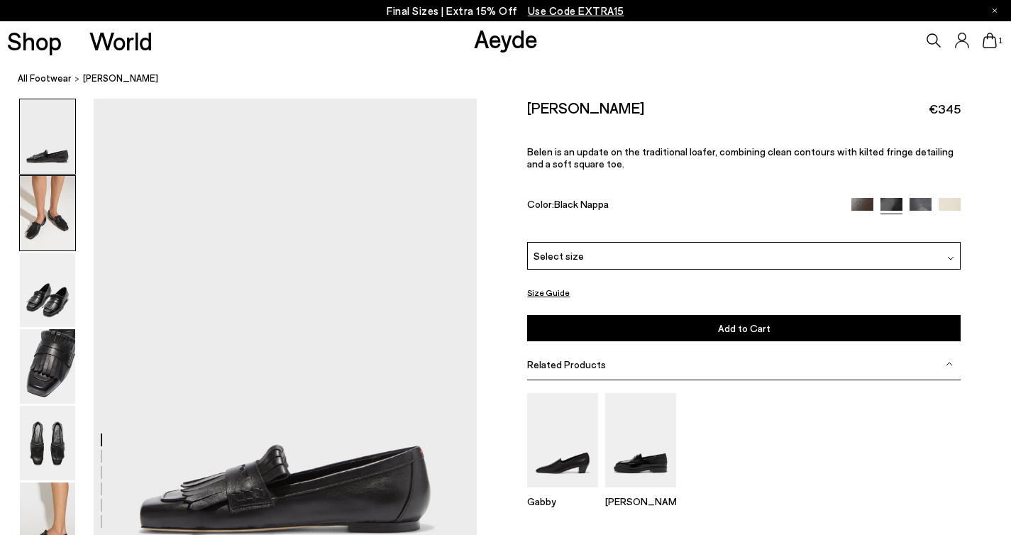
click at [33, 227] on img at bounding box center [47, 213] width 55 height 74
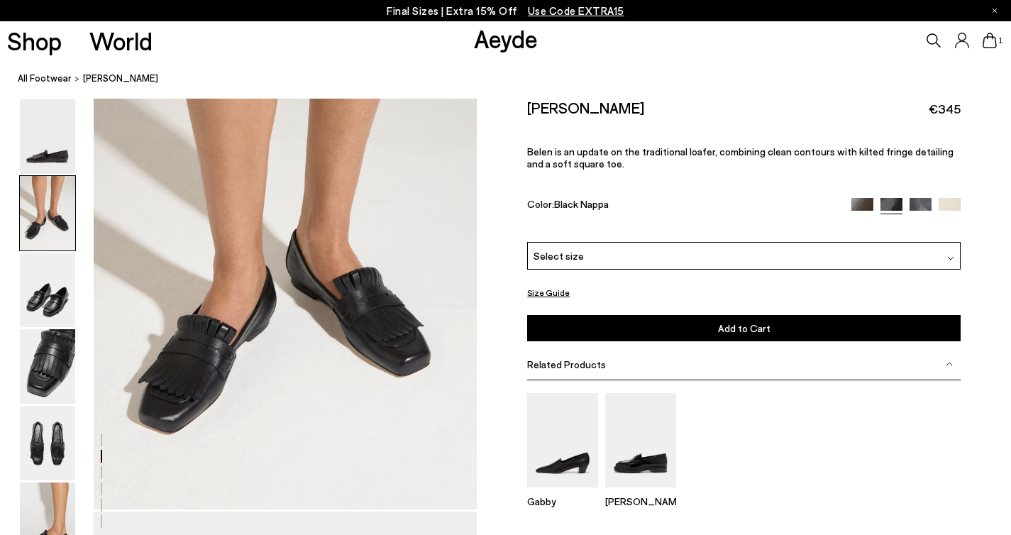
scroll to position [626, 0]
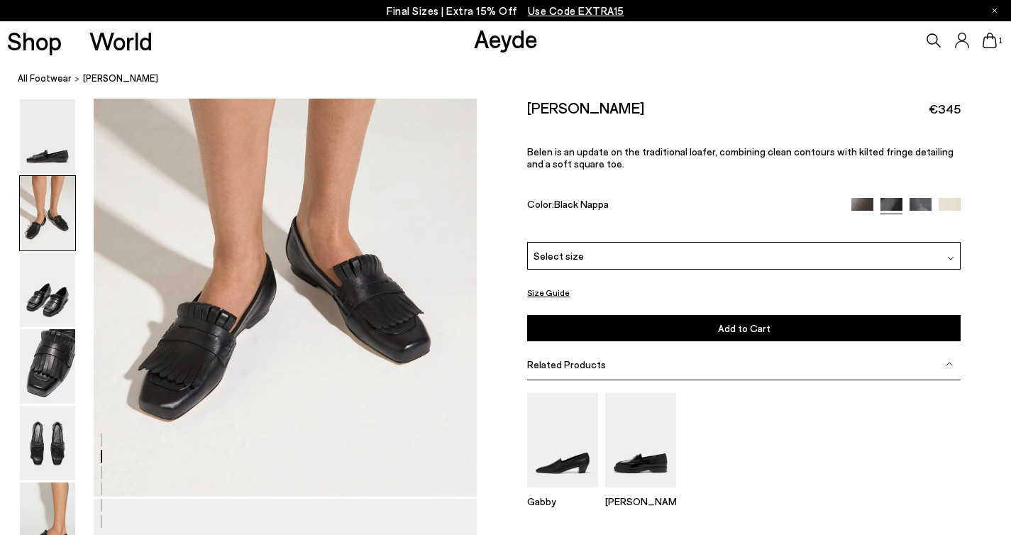
click at [568, 248] on span "Select size" at bounding box center [558, 255] width 50 height 15
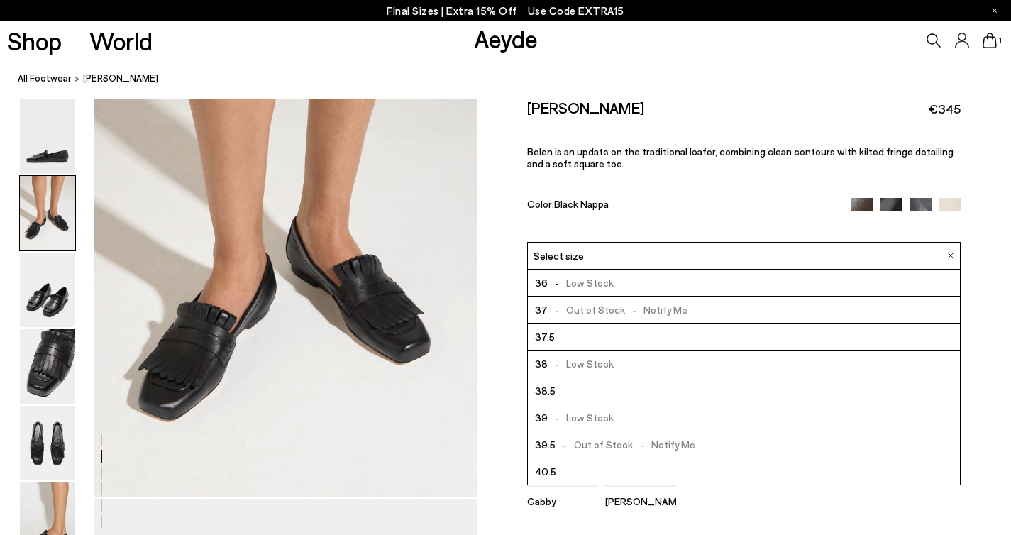
scroll to position [81, 0]
click at [572, 248] on span "Select size" at bounding box center [558, 255] width 50 height 15
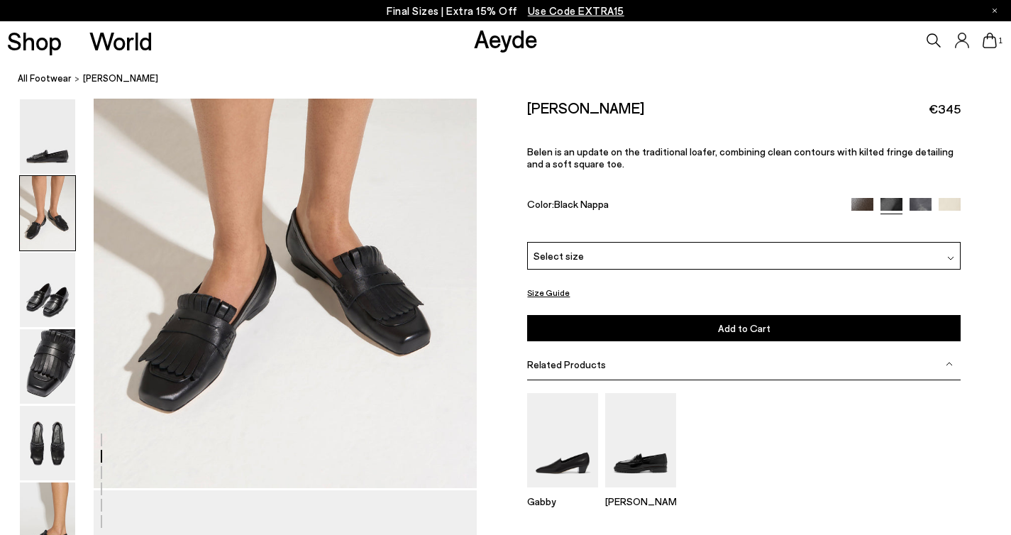
scroll to position [636, 0]
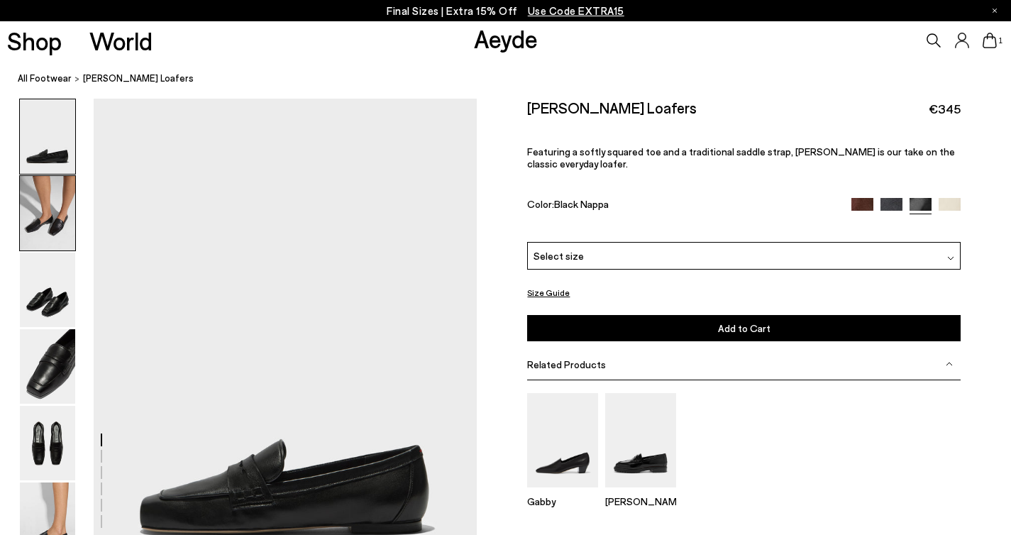
click at [50, 229] on img at bounding box center [47, 213] width 55 height 74
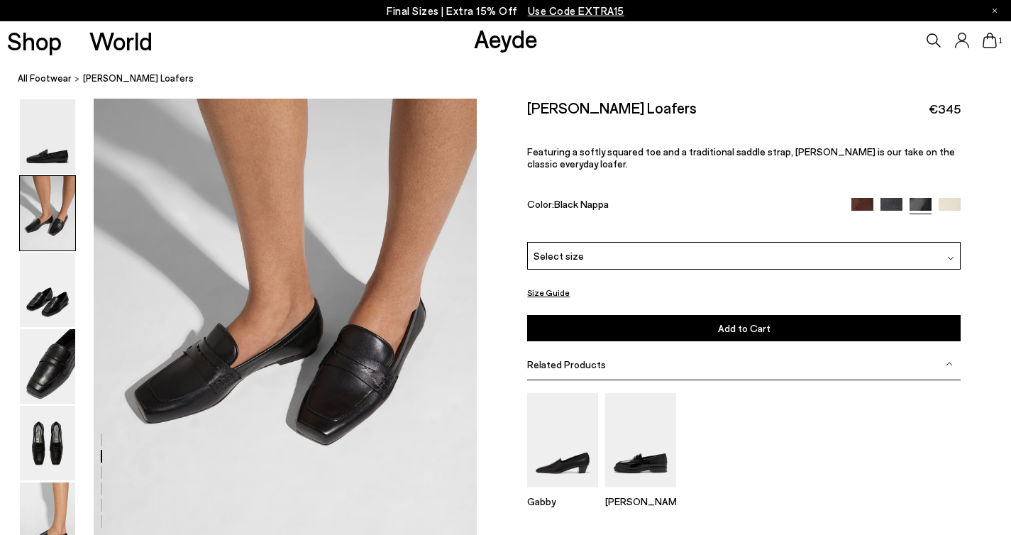
scroll to position [587, 0]
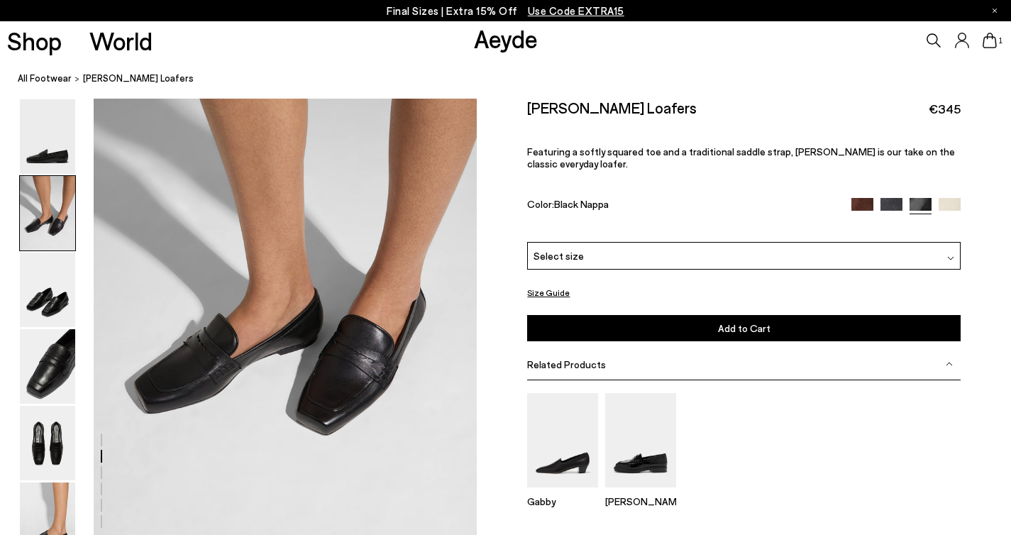
click at [588, 242] on div "Select size" at bounding box center [743, 256] width 433 height 28
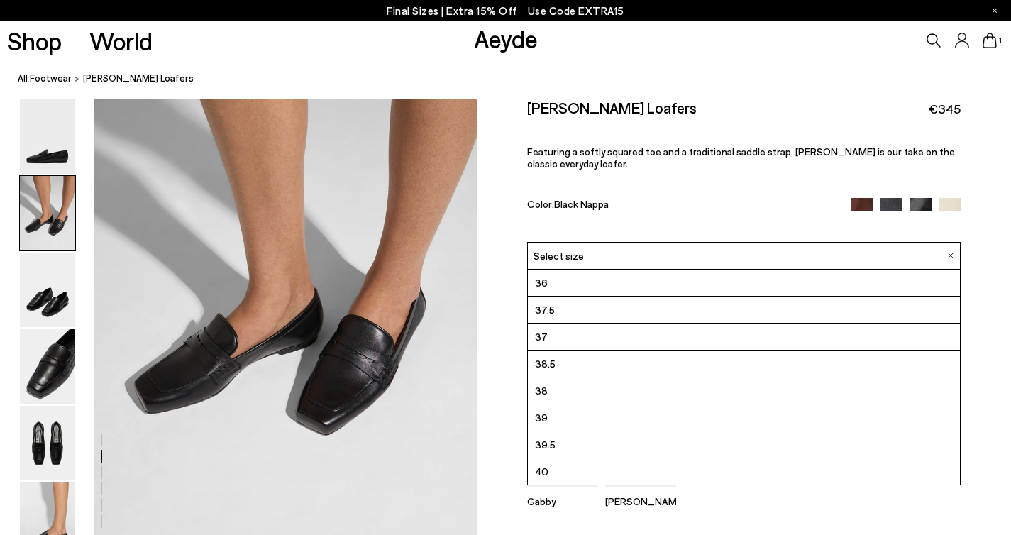
scroll to position [81, 0]
click at [561, 248] on span "Select size" at bounding box center [558, 255] width 50 height 15
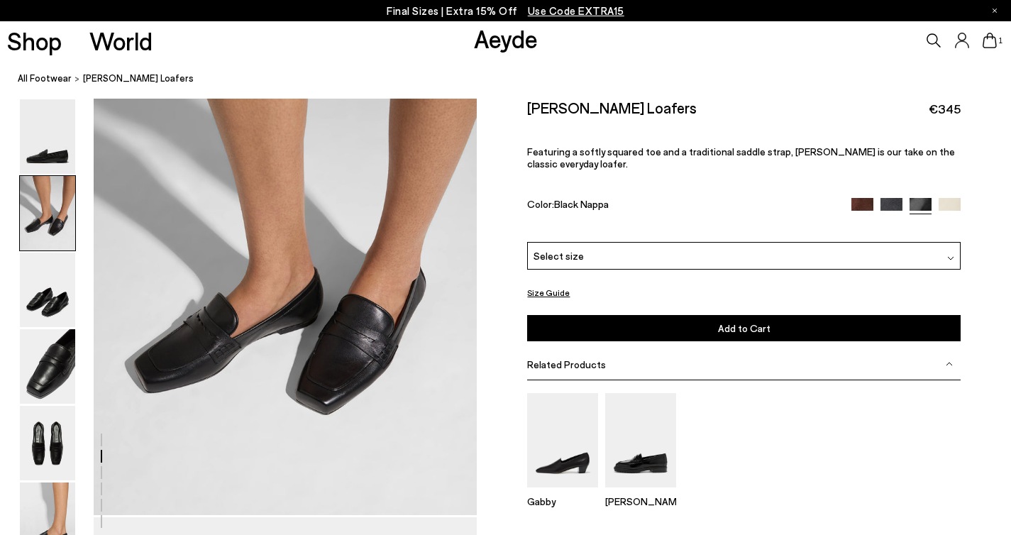
scroll to position [623, 0]
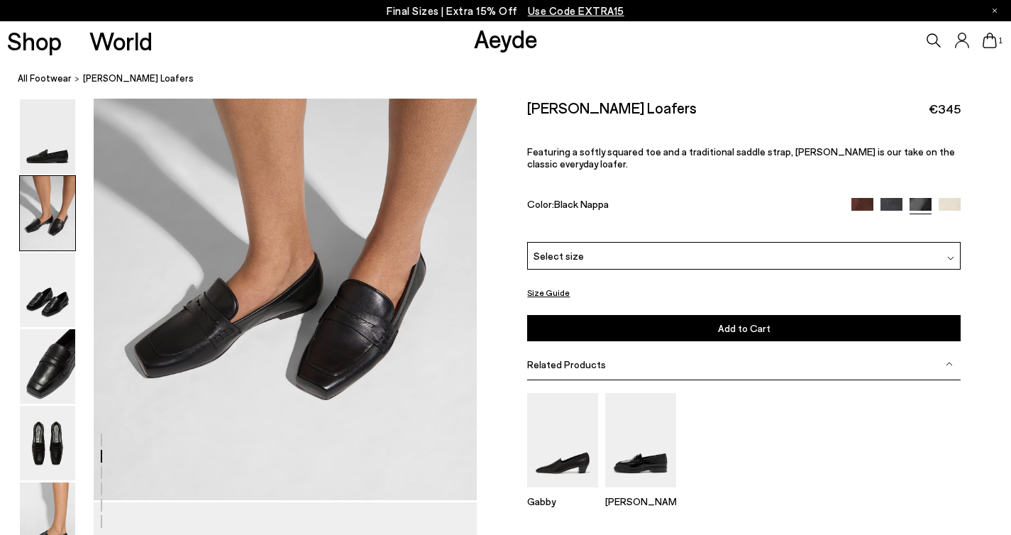
click at [602, 242] on div "Select size" at bounding box center [743, 256] width 433 height 28
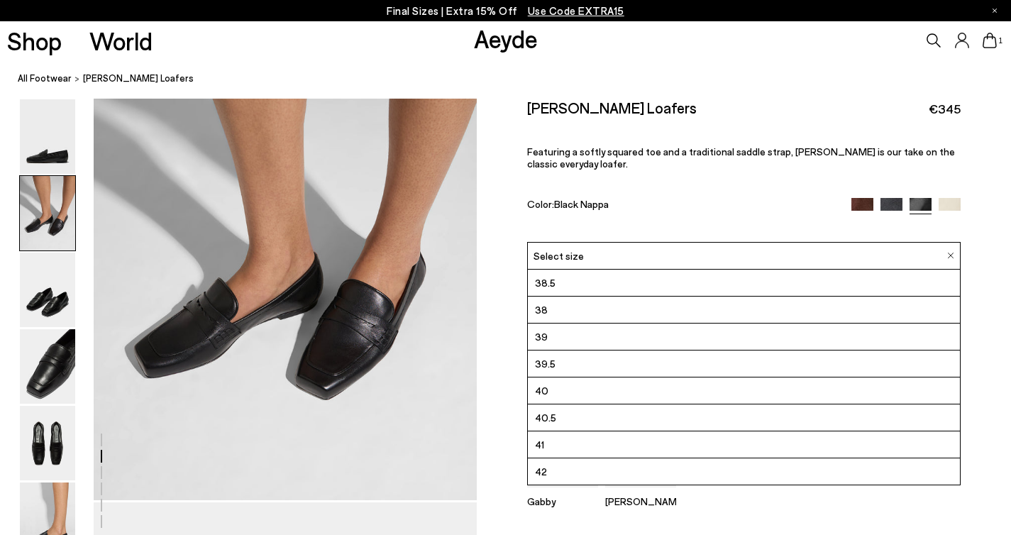
click at [598, 242] on div "Select size" at bounding box center [743, 256] width 433 height 28
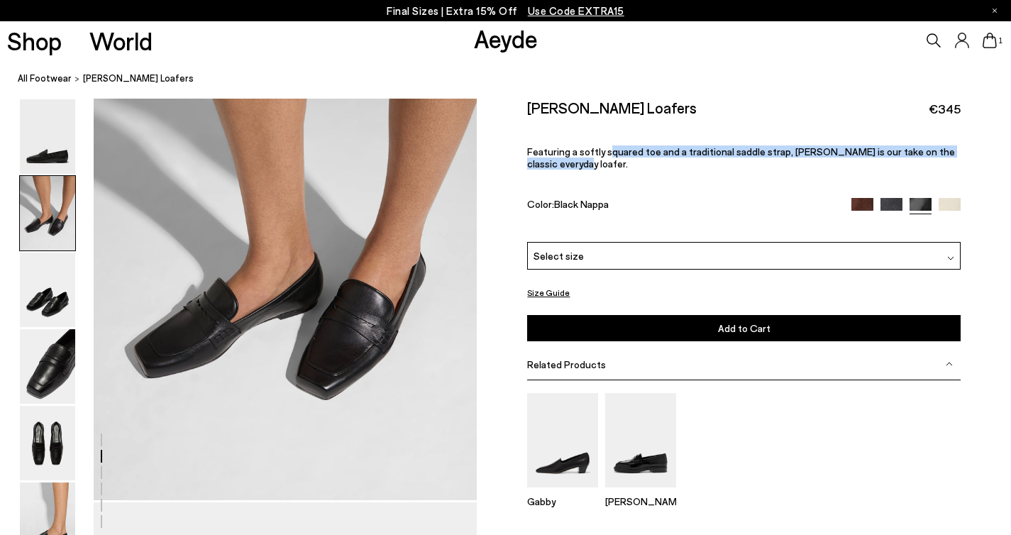
drag, startPoint x: 607, startPoint y: 140, endPoint x: 809, endPoint y: 150, distance: 202.4
click at [809, 150] on p "Featuring a softly squared toe and a traditional saddle strap, Lana is our take…" at bounding box center [743, 157] width 433 height 24
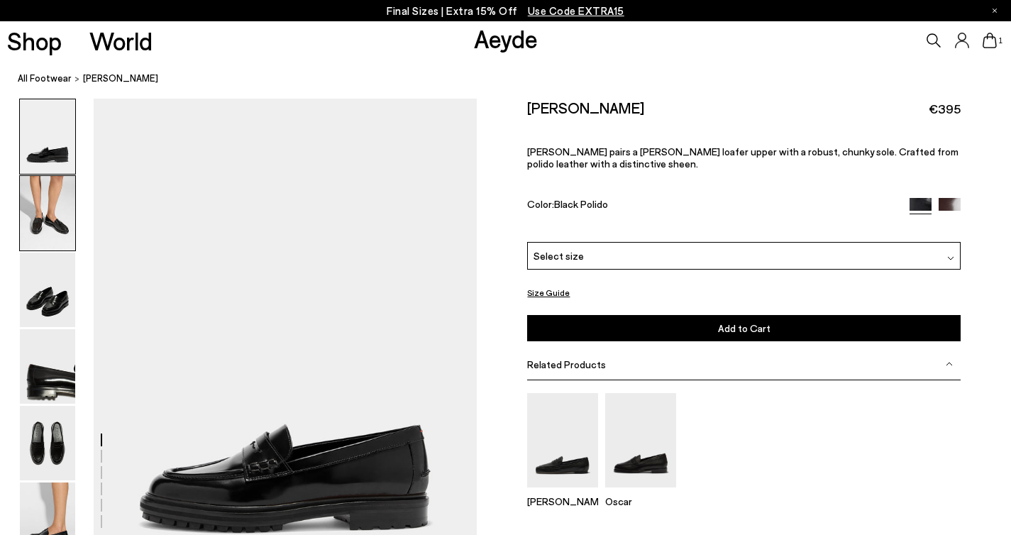
click at [48, 216] on img at bounding box center [47, 213] width 55 height 74
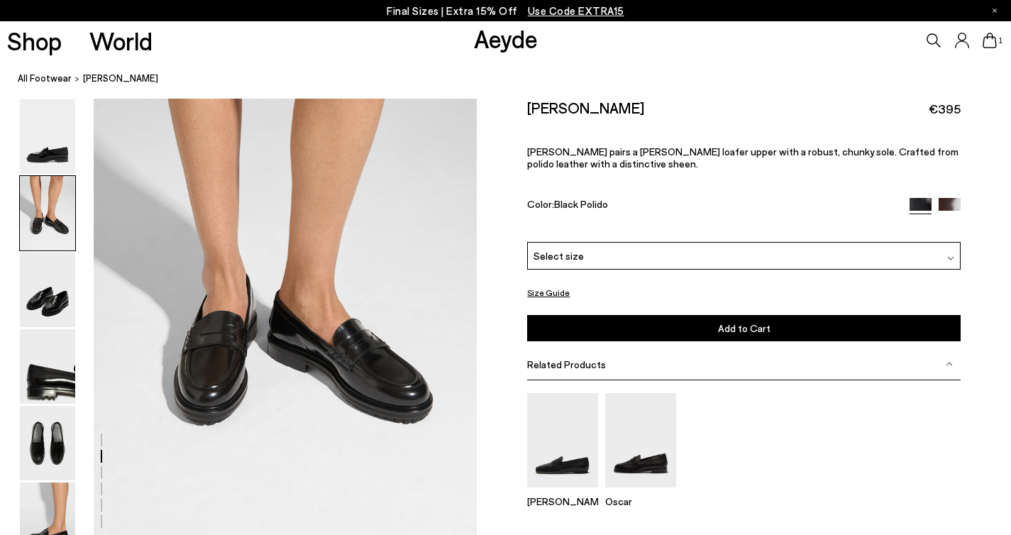
scroll to position [618, 0]
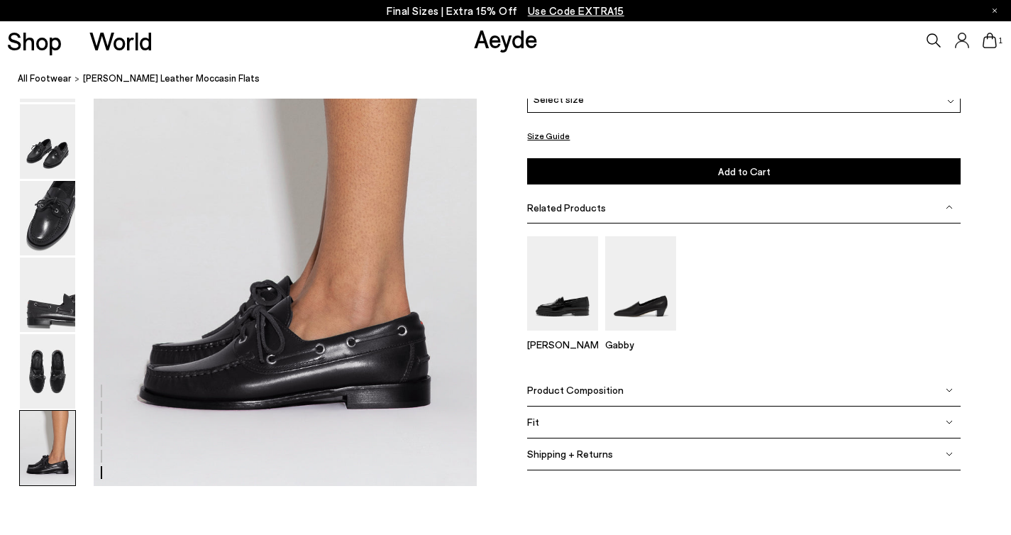
scroll to position [2615, 0]
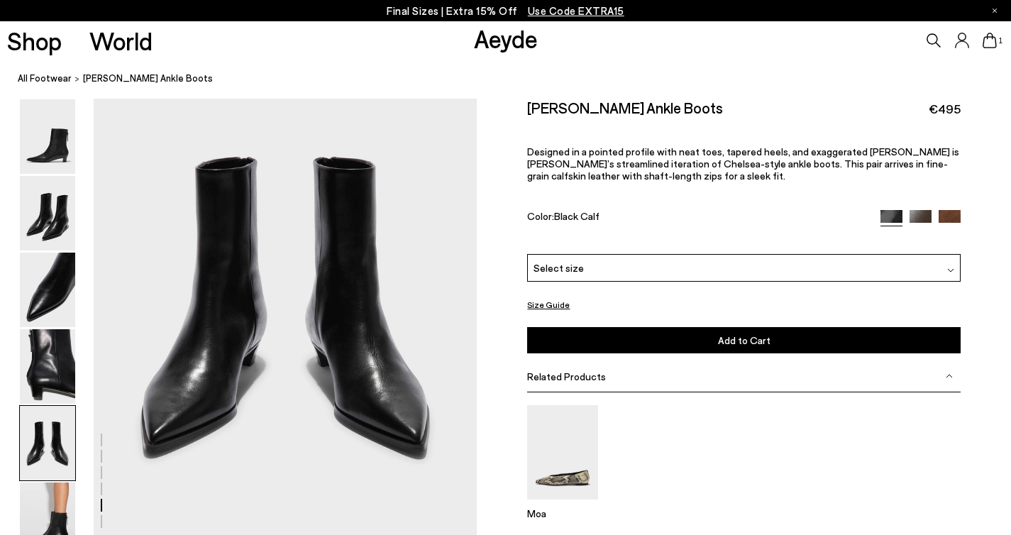
scroll to position [2101, 0]
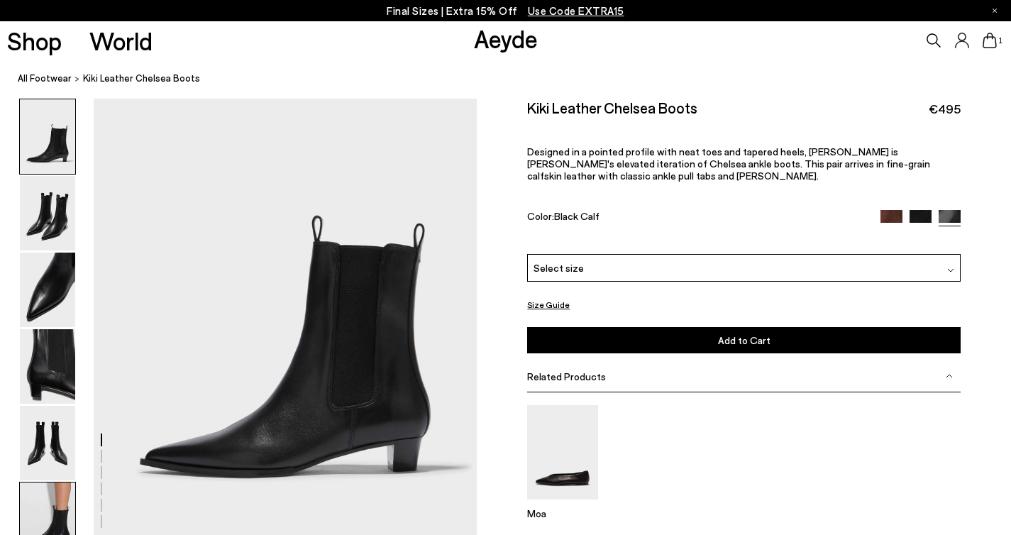
click at [52, 504] on img at bounding box center [47, 519] width 55 height 74
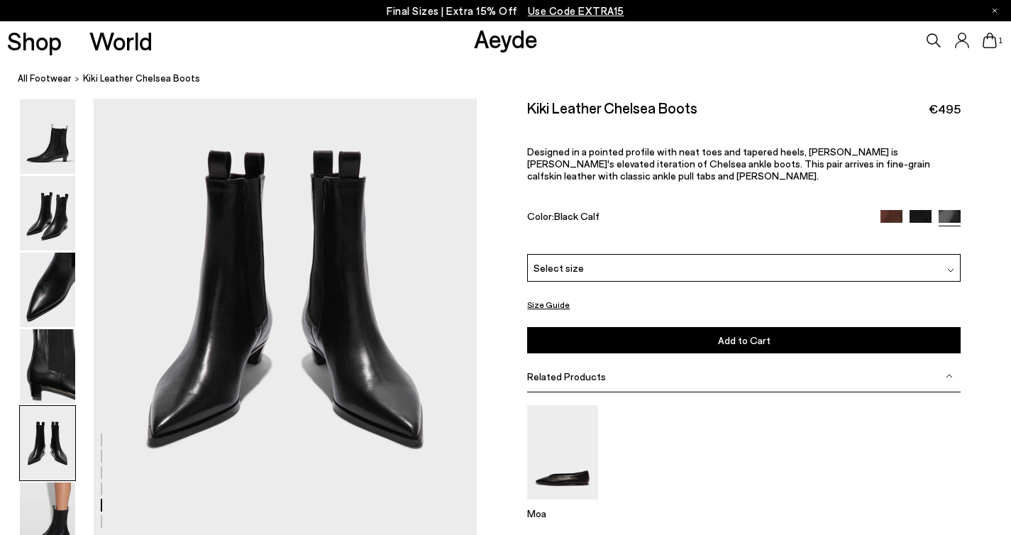
scroll to position [2095, 0]
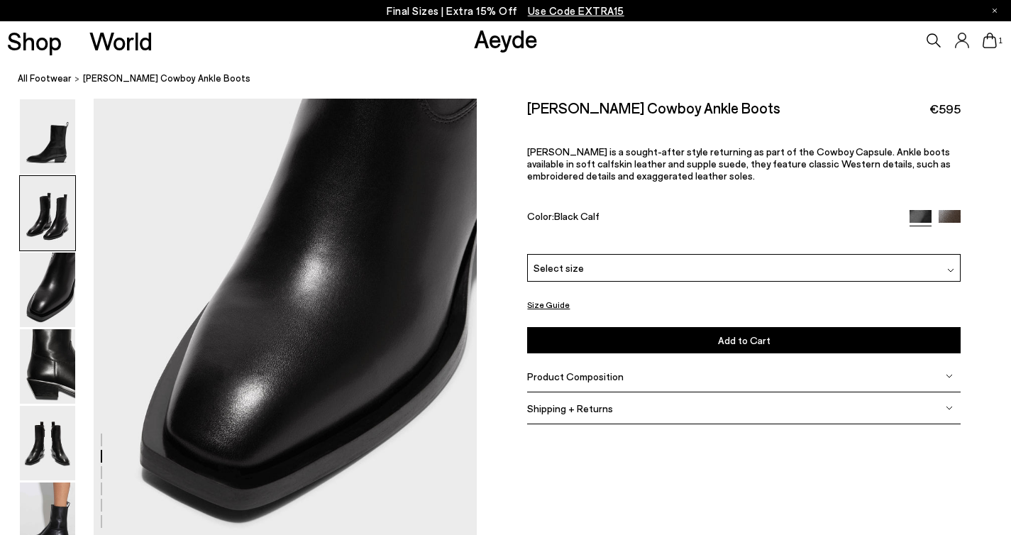
scroll to position [1080, 0]
click at [951, 210] on img at bounding box center [949, 221] width 22 height 22
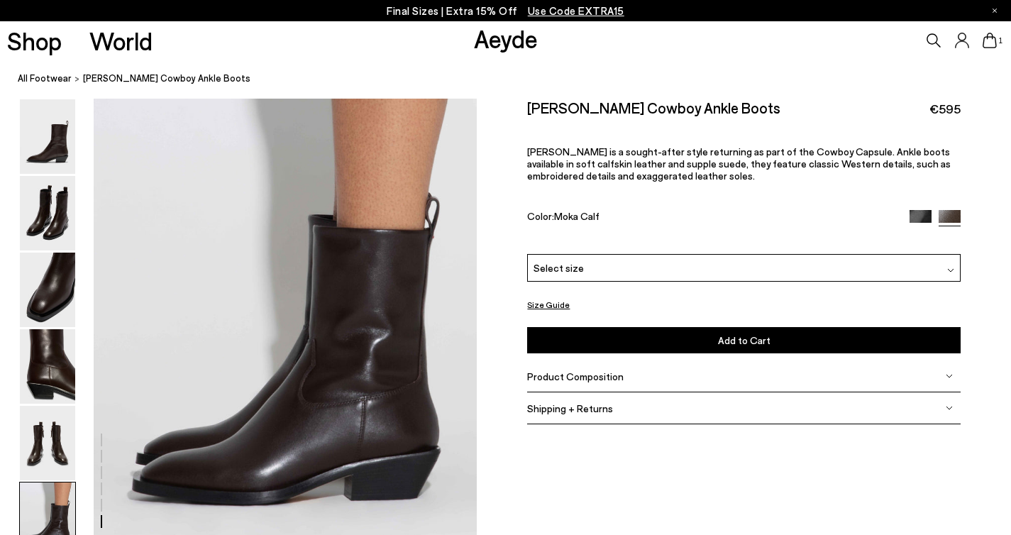
scroll to position [2603, 0]
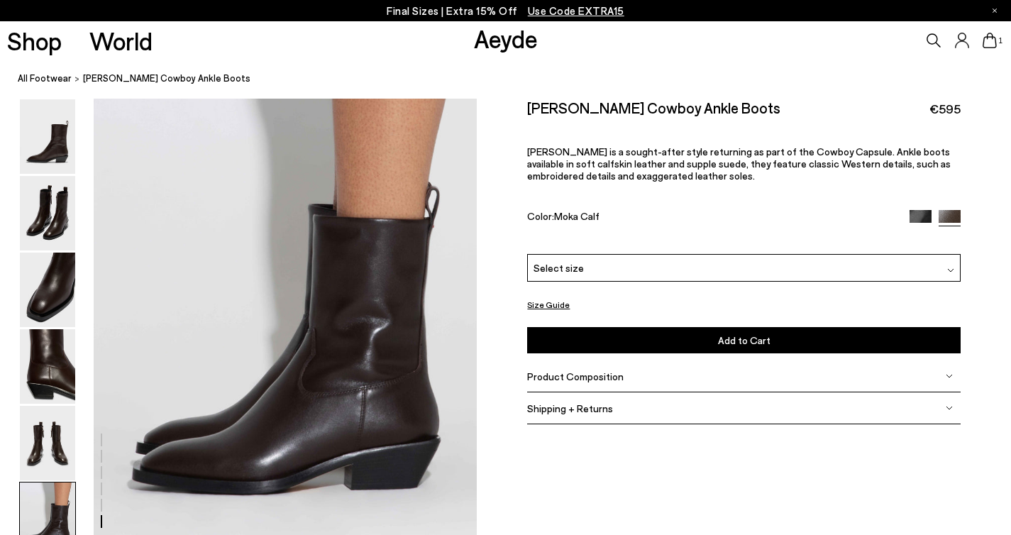
click at [612, 254] on div "Select size" at bounding box center [743, 268] width 433 height 28
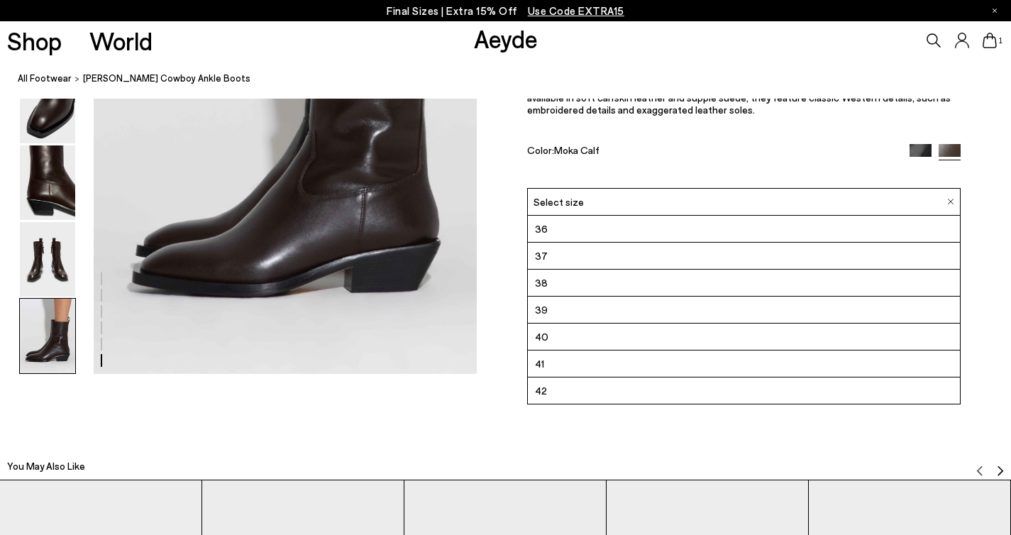
scroll to position [2881, 0]
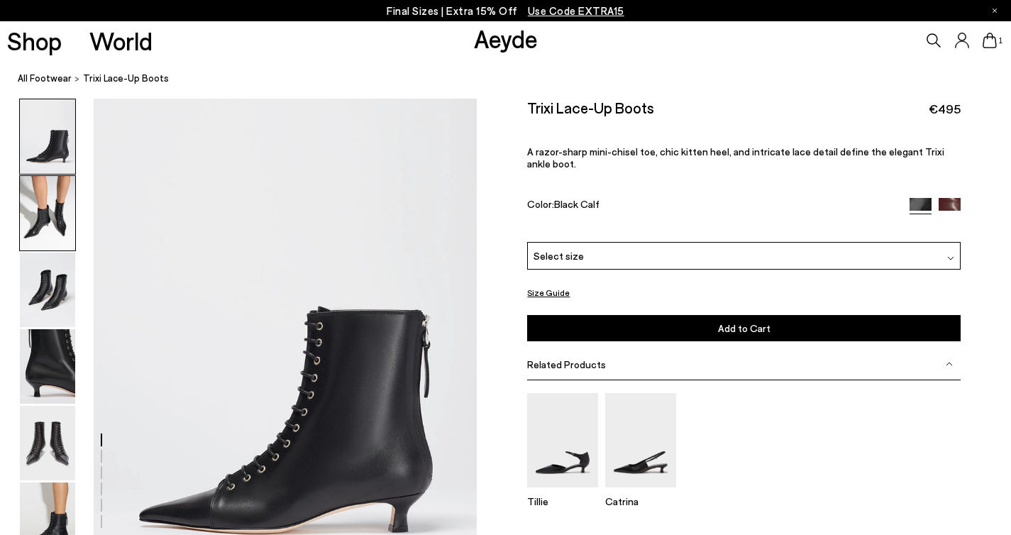
click at [49, 224] on img at bounding box center [47, 213] width 55 height 74
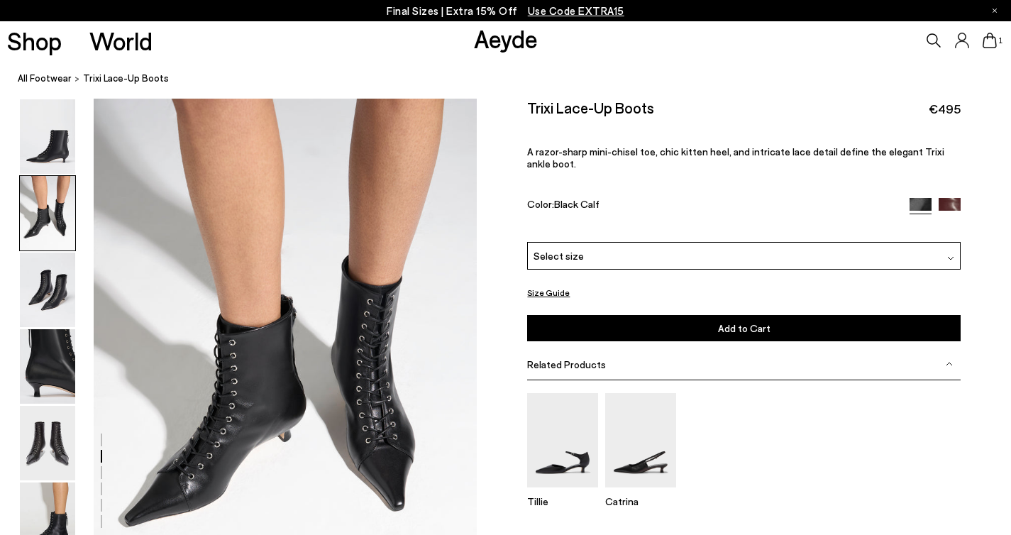
scroll to position [514, 0]
click at [565, 242] on div "Select size" at bounding box center [743, 256] width 433 height 28
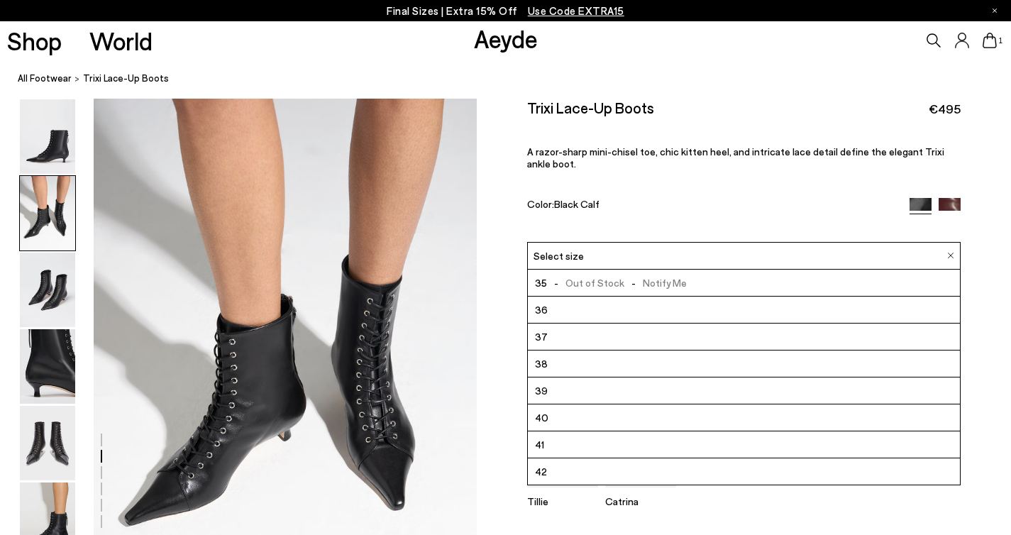
click at [492, 252] on div "Size Guide Shoes Belt Our shoes come in European sizing. The easiest way to mea…" at bounding box center [744, 355] width 534 height 513
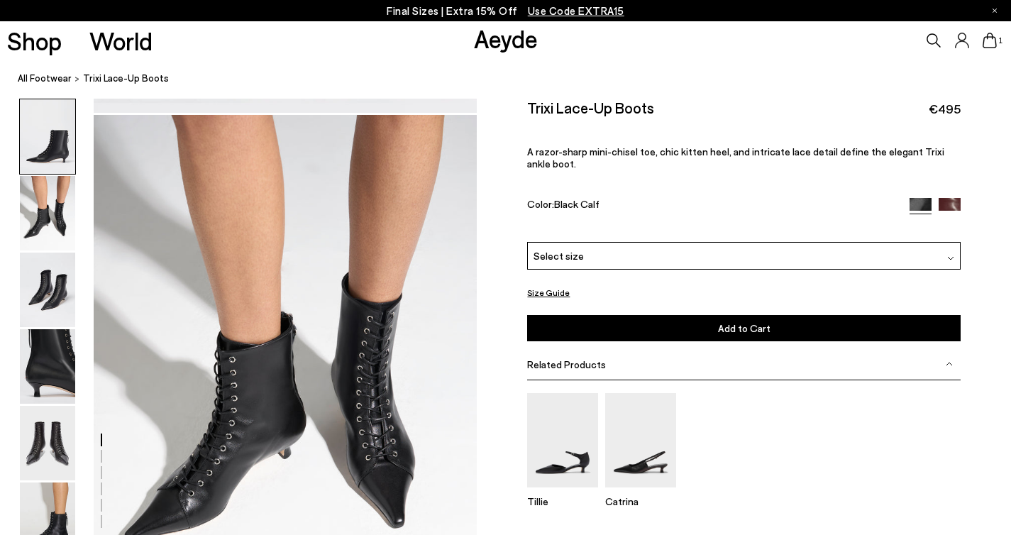
scroll to position [0, 0]
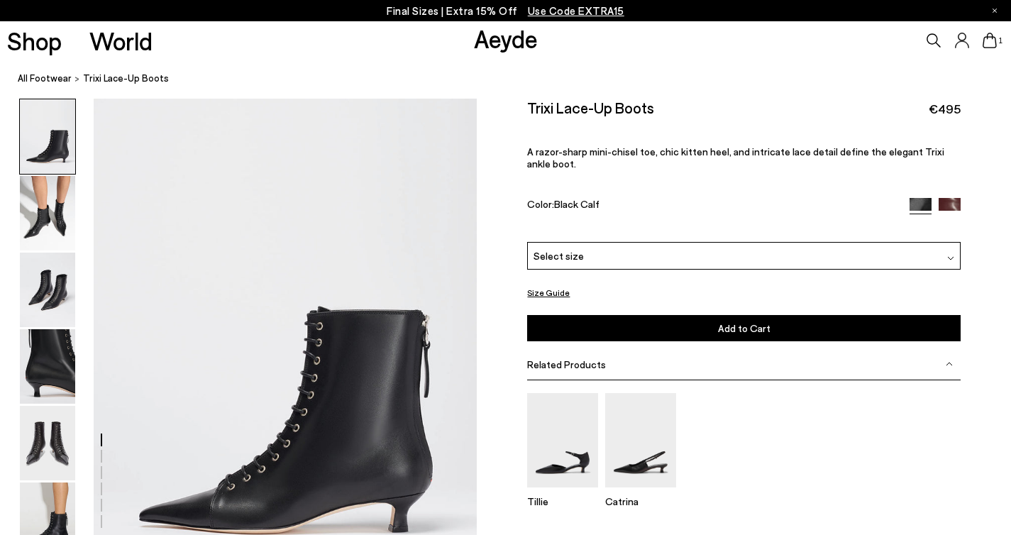
click at [563, 242] on div "Select size" at bounding box center [743, 256] width 433 height 28
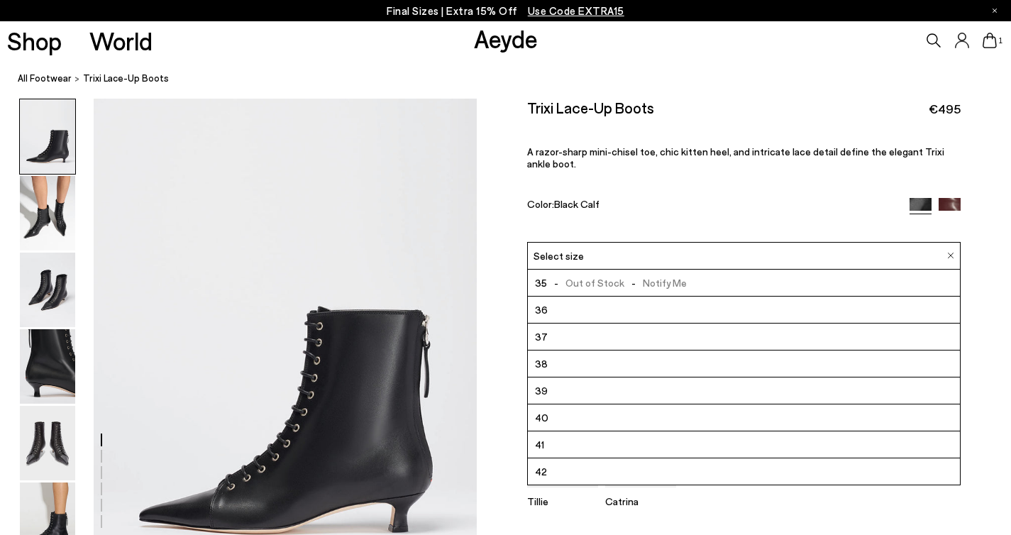
click at [516, 215] on div "Size Guide Shoes Belt Our shoes come in European sizing. The easiest way to mea…" at bounding box center [744, 355] width 534 height 513
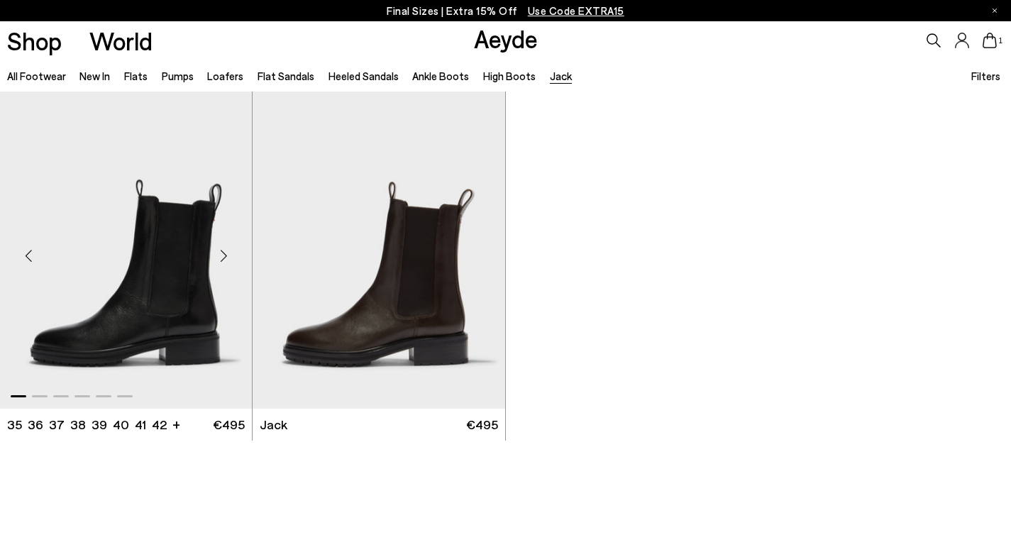
click at [113, 287] on img "1 / 6" at bounding box center [126, 250] width 252 height 317
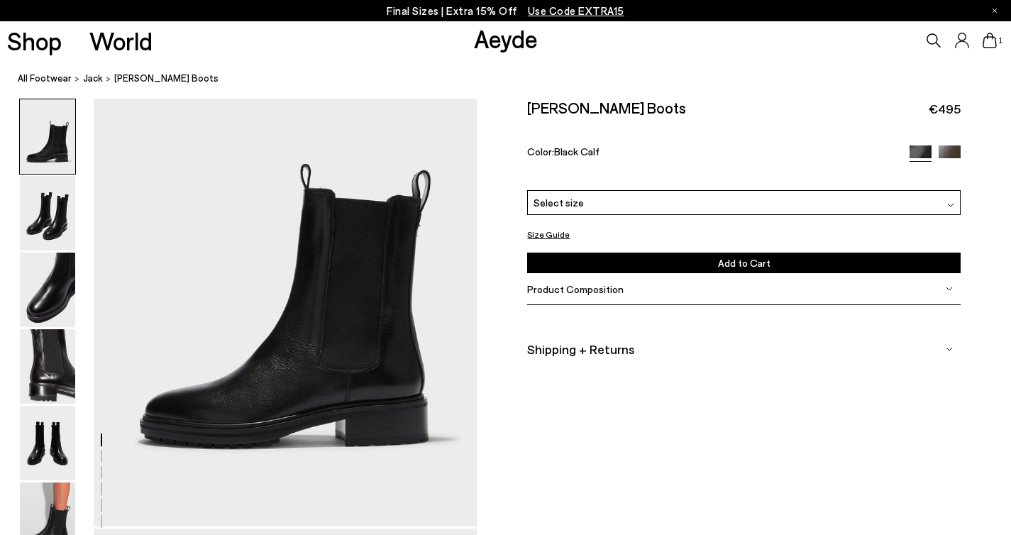
scroll to position [84, 0]
click at [606, 165] on div "[PERSON_NAME] Boots €495 Color: Black Calf Please Select a Color Black Calf Bla…" at bounding box center [743, 186] width 433 height 175
click at [606, 190] on div "Select size" at bounding box center [743, 202] width 433 height 25
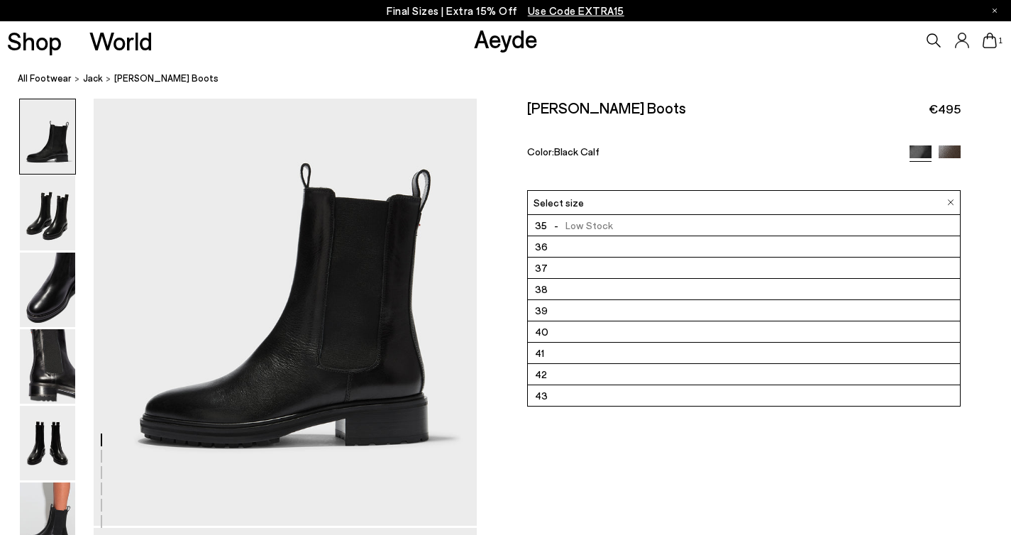
click at [494, 197] on div "Size Guide Shoes Belt Our shoes come in European sizing. The easiest way to mea…" at bounding box center [744, 243] width 534 height 289
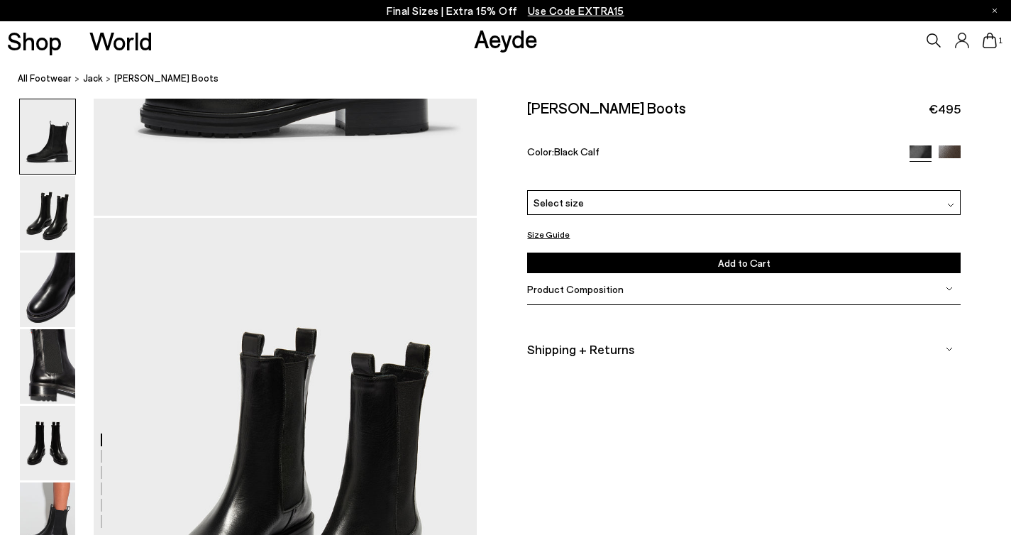
scroll to position [0, 0]
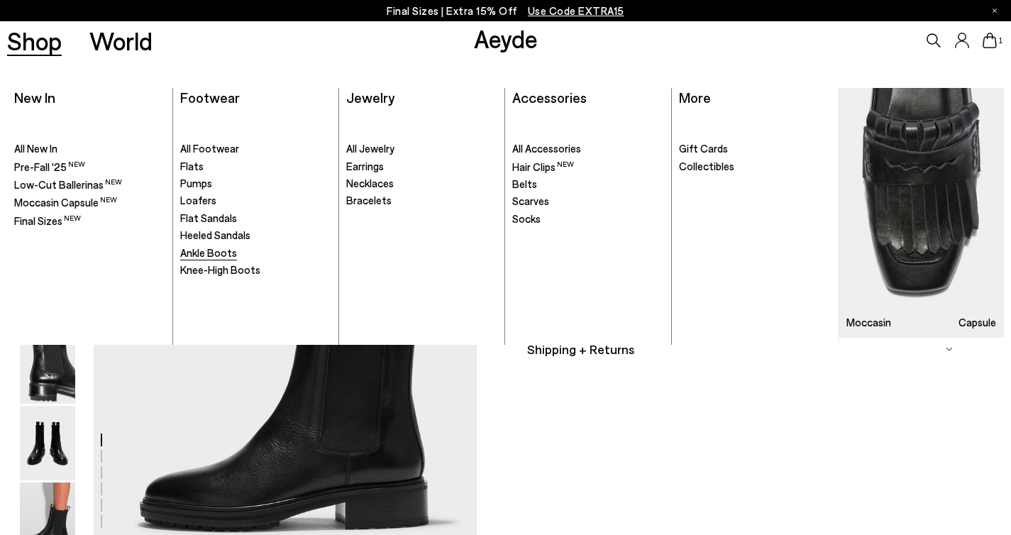
click at [211, 253] on span "Ankle Boots" at bounding box center [208, 252] width 57 height 13
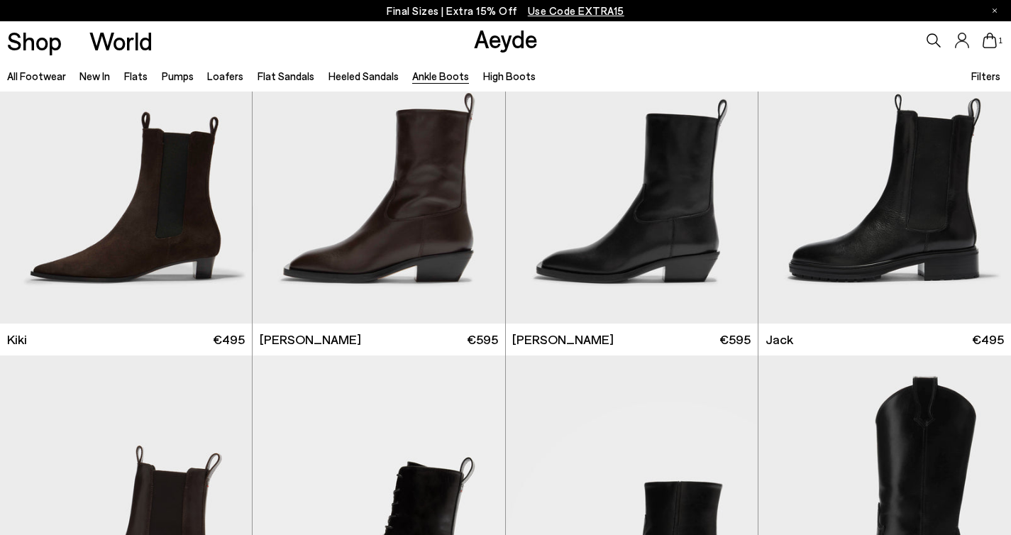
scroll to position [2124, 0]
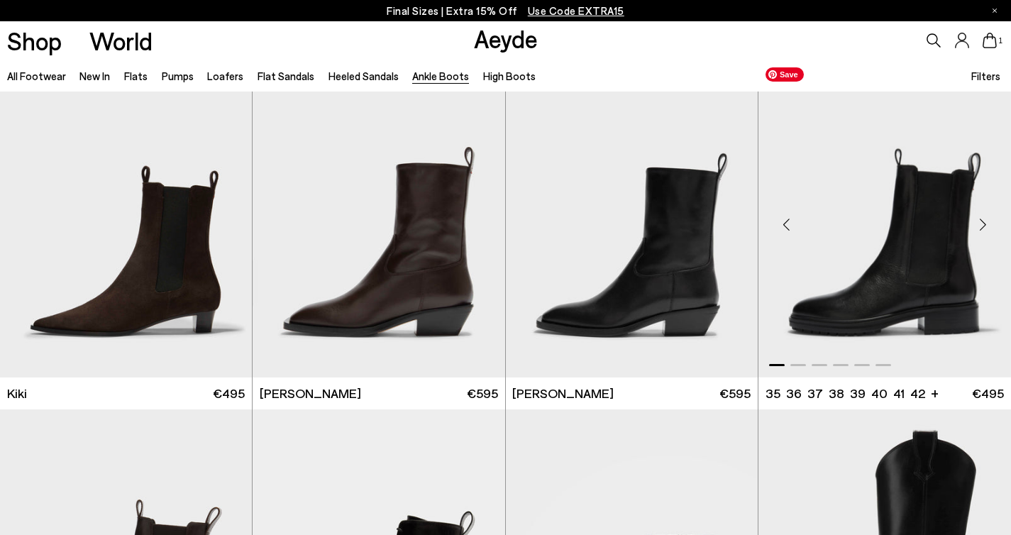
click at [958, 267] on img "1 / 6" at bounding box center [884, 218] width 253 height 317
